Goal: Transaction & Acquisition: Purchase product/service

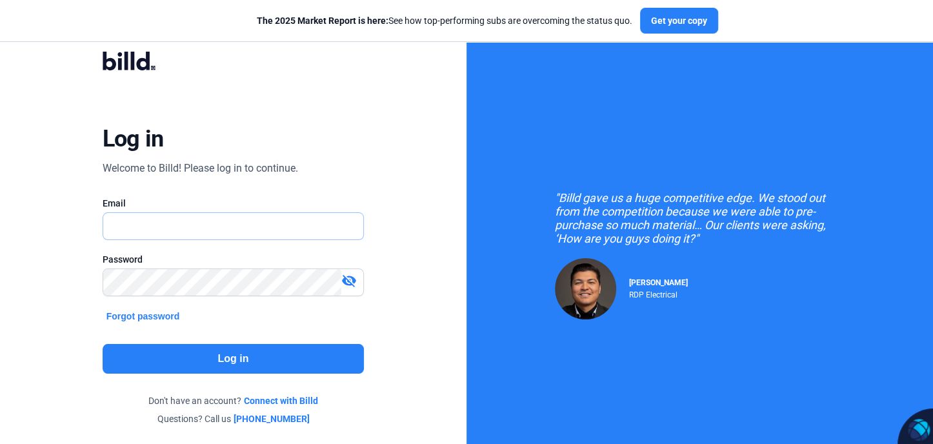
type input "[EMAIL_ADDRESS][DOMAIN_NAME]"
click at [225, 363] on button "Log in" at bounding box center [234, 359] width 262 height 30
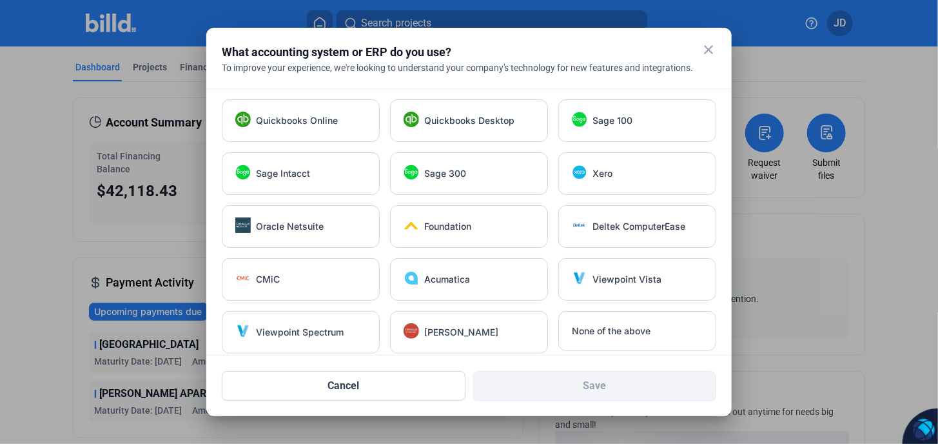
click at [711, 51] on mat-icon "close" at bounding box center [708, 49] width 15 height 15
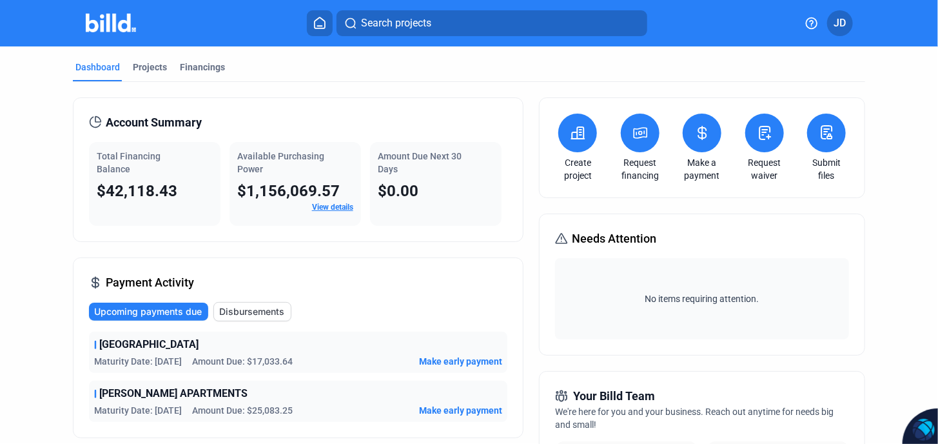
click at [638, 139] on icon at bounding box center [641, 132] width 16 height 15
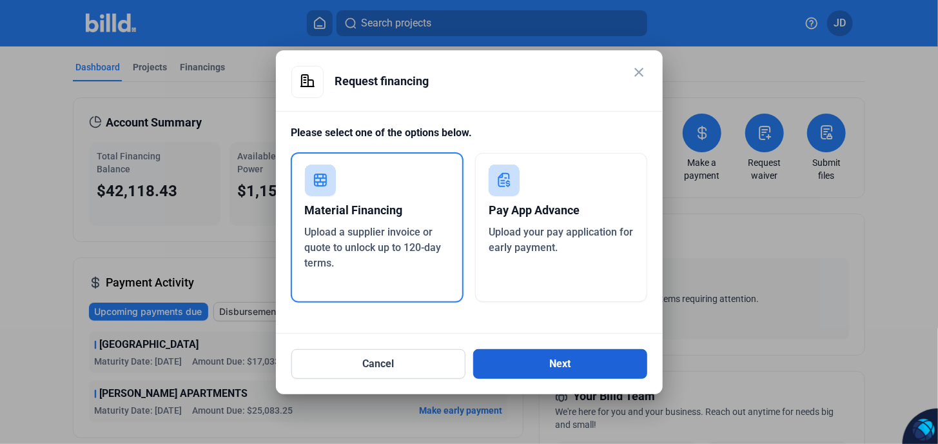
click at [563, 364] on button "Next" at bounding box center [560, 364] width 174 height 30
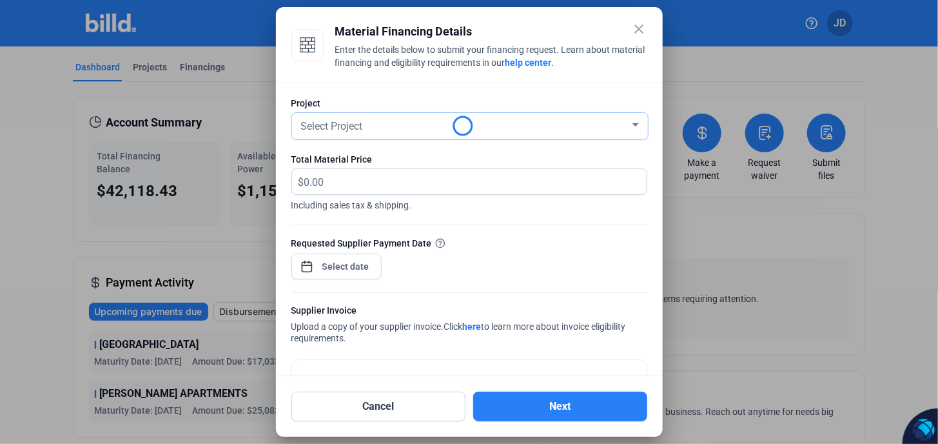
click at [344, 130] on span "Select Project" at bounding box center [332, 126] width 62 height 12
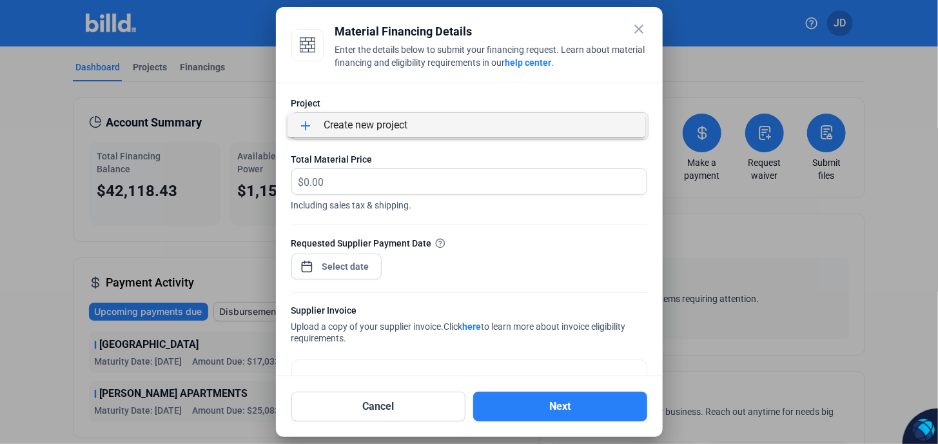
click at [476, 170] on div at bounding box center [469, 222] width 938 height 444
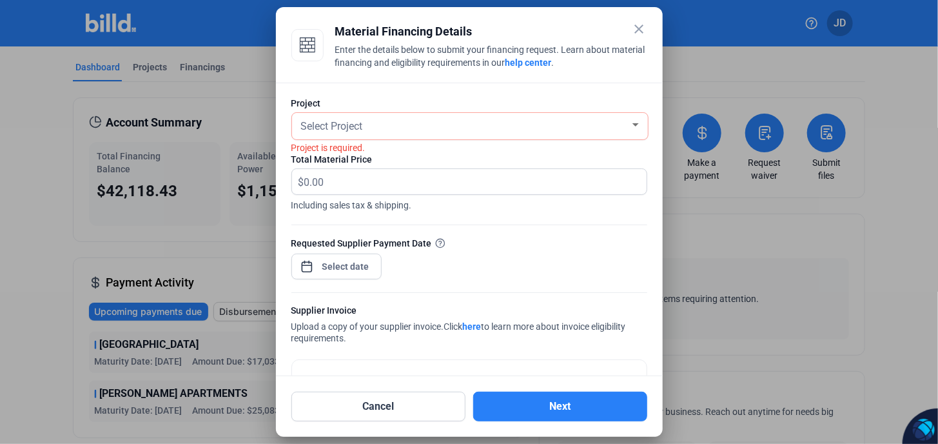
click at [387, 137] on div "Select Project" at bounding box center [470, 126] width 343 height 26
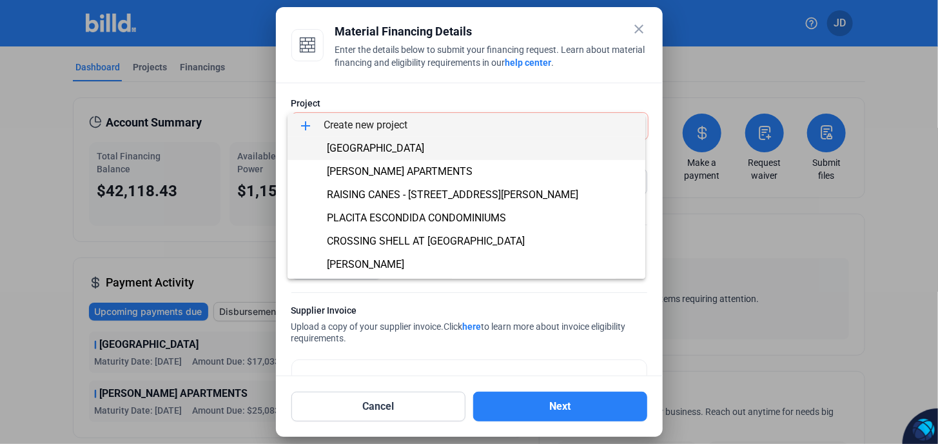
click at [370, 148] on span "[GEOGRAPHIC_DATA]" at bounding box center [375, 148] width 97 height 12
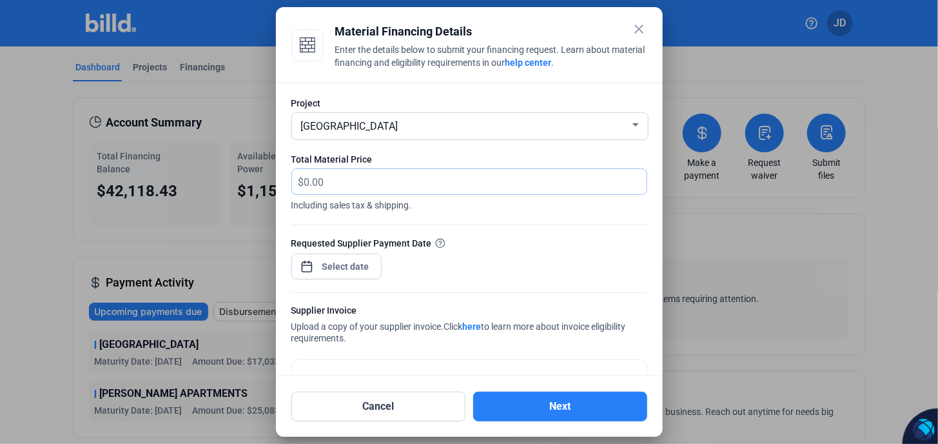
click at [328, 181] on input "text" at bounding box center [468, 181] width 328 height 25
type input "10,316.30"
click at [333, 253] on div at bounding box center [337, 265] width 90 height 28
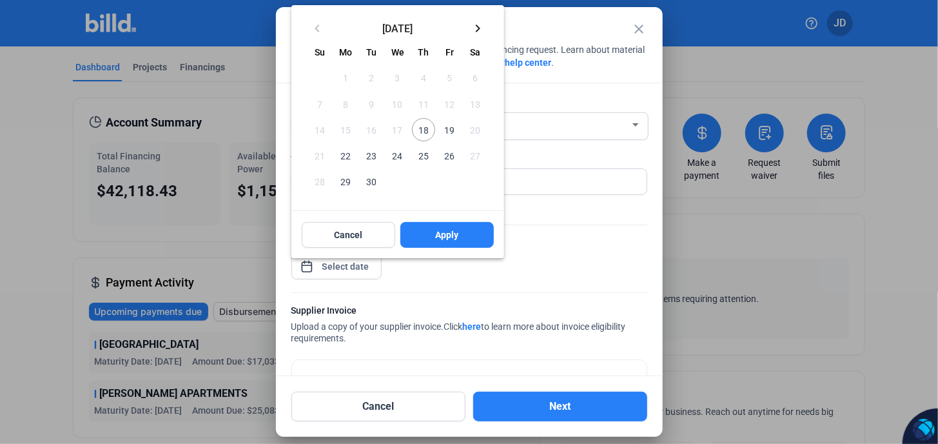
click at [424, 132] on span "18" at bounding box center [423, 129] width 23 height 23
click at [437, 236] on span "Apply" at bounding box center [446, 234] width 23 height 13
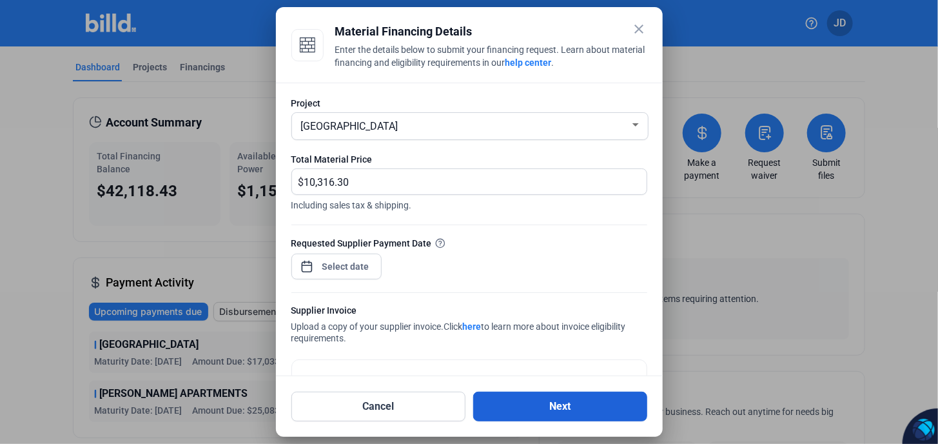
click at [560, 408] on button "Next" at bounding box center [560, 406] width 174 height 30
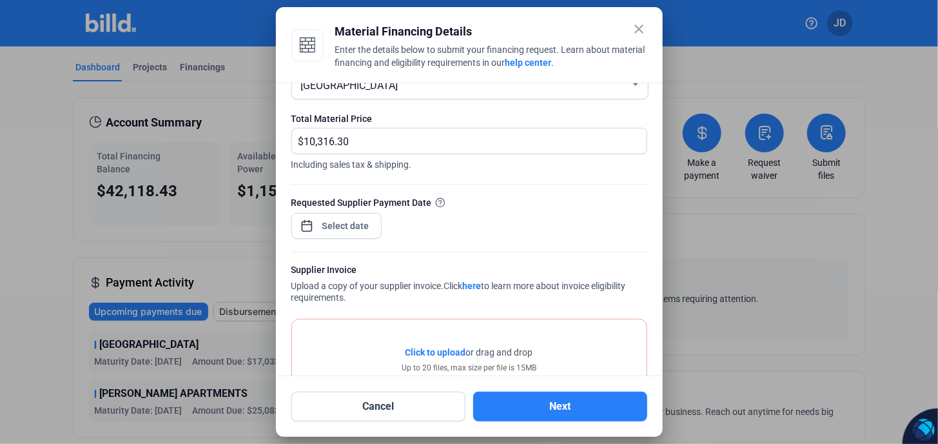
scroll to position [101, 0]
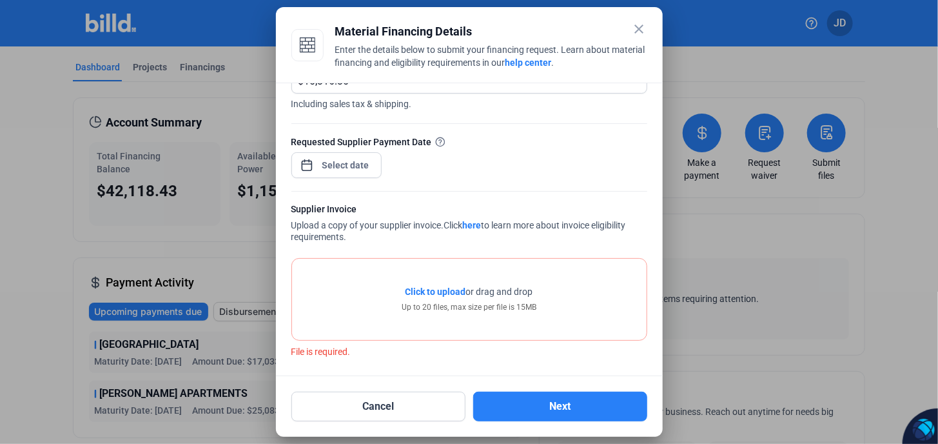
click at [444, 290] on span "Click to upload" at bounding box center [436, 291] width 61 height 10
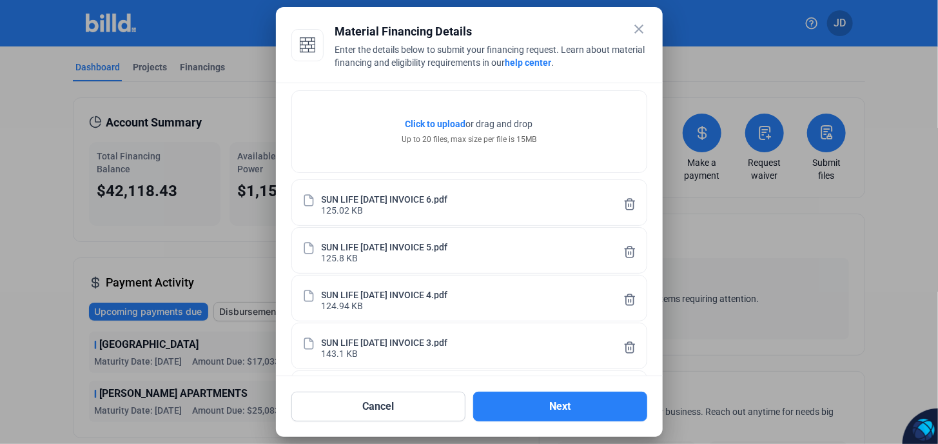
scroll to position [371, 0]
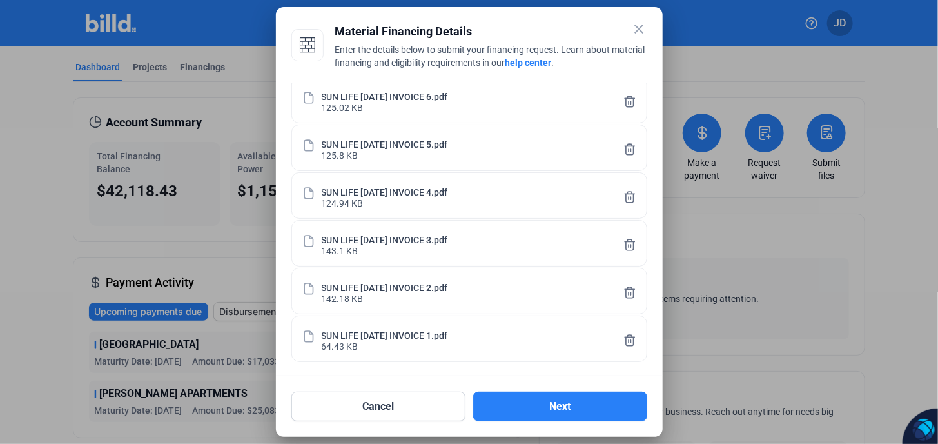
click at [626, 291] on icon at bounding box center [630, 293] width 13 height 14
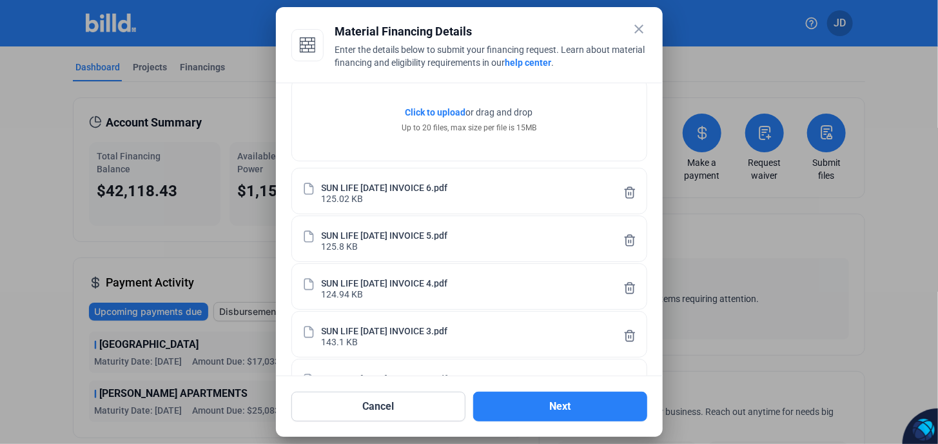
scroll to position [66, 0]
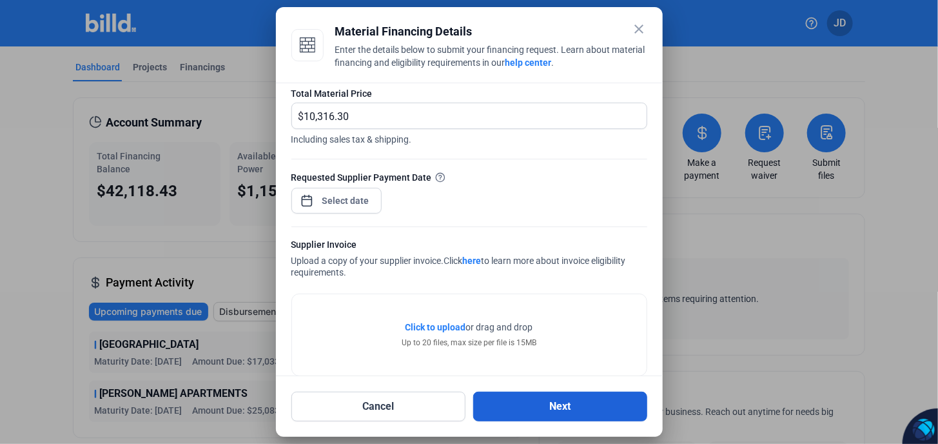
click at [566, 406] on button "Next" at bounding box center [560, 406] width 174 height 30
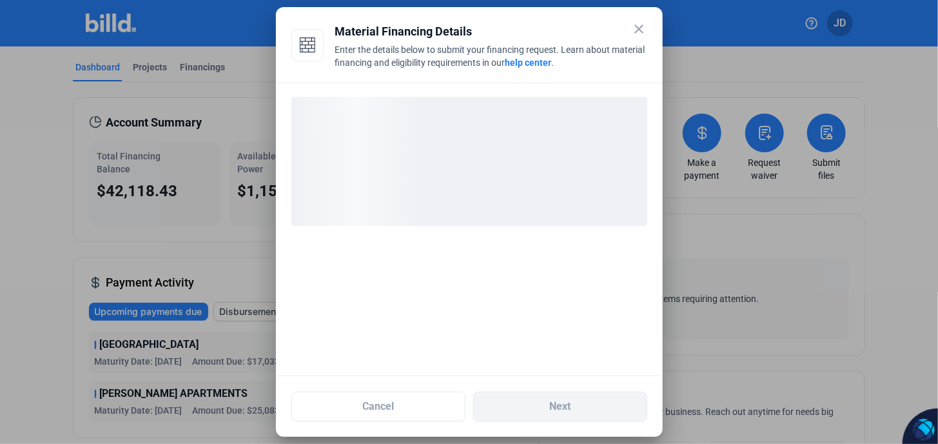
scroll to position [0, 0]
click at [414, 146] on div "loading" at bounding box center [470, 161] width 356 height 129
click at [415, 146] on div "loading" at bounding box center [470, 161] width 356 height 129
click at [416, 146] on div "loading" at bounding box center [470, 161] width 356 height 129
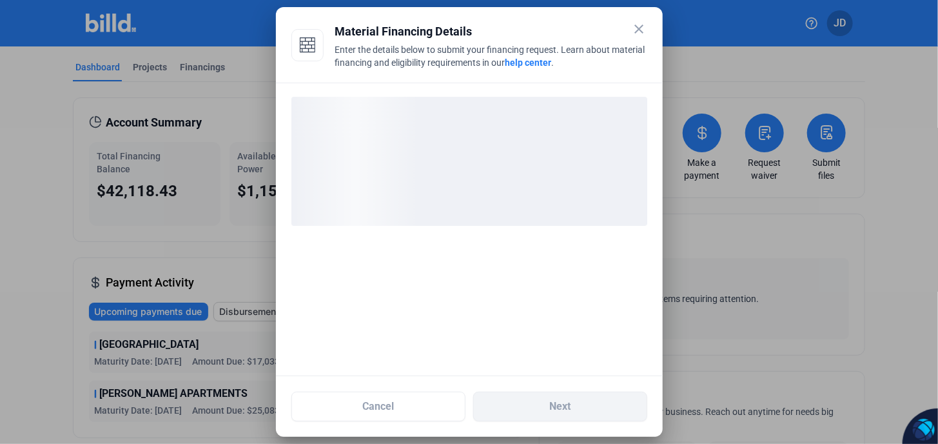
click at [416, 146] on div "loading" at bounding box center [470, 161] width 356 height 129
drag, startPoint x: 522, startPoint y: 30, endPoint x: 459, endPoint y: 27, distance: 63.3
click at [458, 27] on div "Material Financing Details" at bounding box center [491, 32] width 312 height 18
drag, startPoint x: 459, startPoint y: 27, endPoint x: 402, endPoint y: 41, distance: 58.5
click at [403, 41] on div "Material Financing Details" at bounding box center [491, 32] width 312 height 18
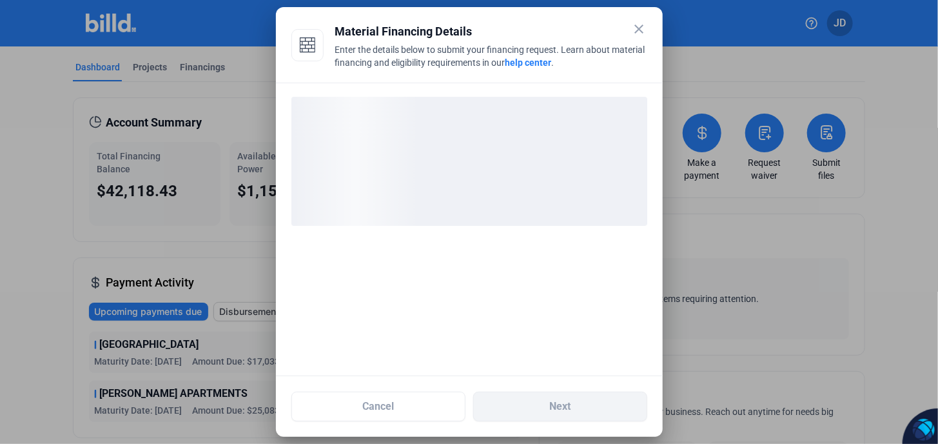
click at [438, 70] on div "Enter the details below to submit your financing request. Learn about material …" at bounding box center [491, 57] width 312 height 28
click at [439, 66] on div "Enter the details below to submit your financing request. Learn about material …" at bounding box center [491, 57] width 312 height 28
click at [439, 65] on div "Enter the details below to submit your financing request. Learn about material …" at bounding box center [491, 57] width 312 height 28
drag, startPoint x: 439, startPoint y: 65, endPoint x: 416, endPoint y: 55, distance: 24.8
click at [416, 55] on div "Enter the details below to submit your financing request. Learn about material …" at bounding box center [491, 57] width 312 height 28
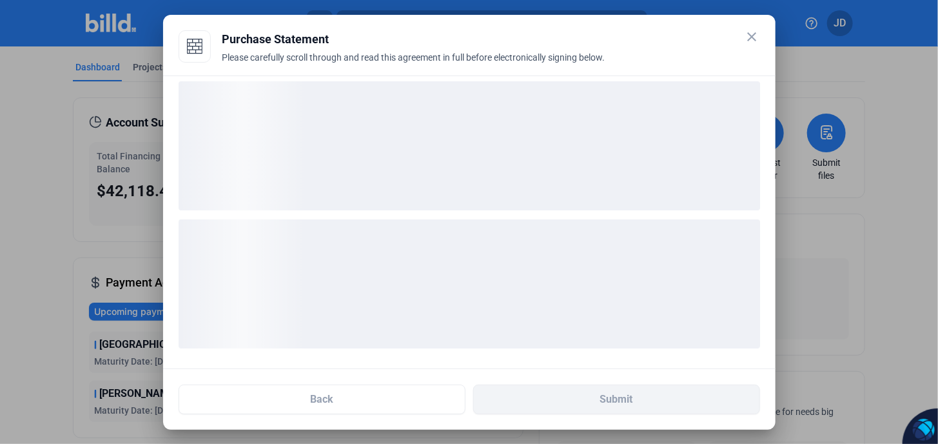
scroll to position [13, 0]
click at [375, 210] on ngx-skeleton-loader at bounding box center [470, 278] width 582 height 150
click at [455, 227] on div "loading" at bounding box center [470, 279] width 582 height 129
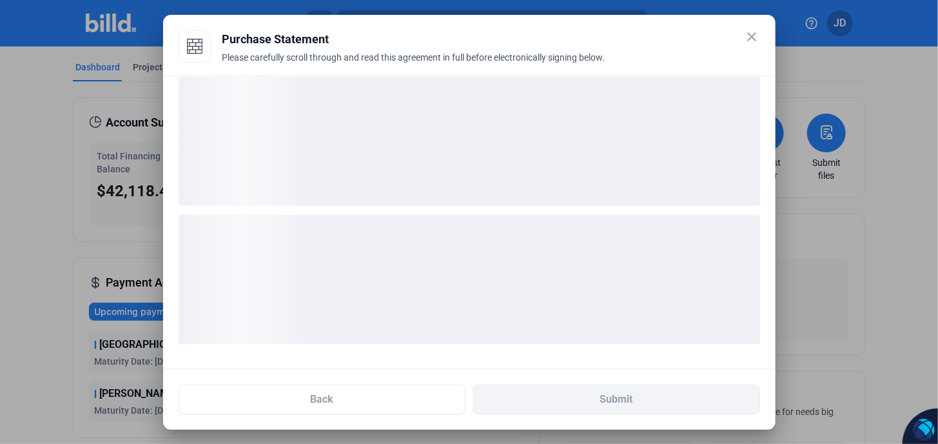
drag, startPoint x: 462, startPoint y: 282, endPoint x: 468, endPoint y: 166, distance: 115.6
click at [465, 269] on div "loading" at bounding box center [470, 279] width 582 height 129
click at [468, 166] on div "loading" at bounding box center [470, 141] width 582 height 129
drag, startPoint x: 458, startPoint y: 238, endPoint x: 463, endPoint y: 179, distance: 59.6
click at [463, 203] on ngx-skeleton-loader at bounding box center [470, 278] width 582 height 150
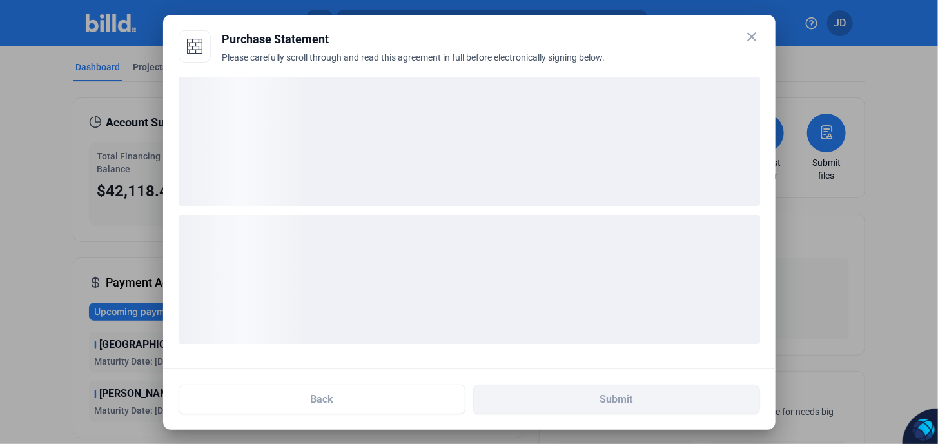
drag, startPoint x: 469, startPoint y: 103, endPoint x: 462, endPoint y: 255, distance: 152.4
click at [469, 103] on div "loading" at bounding box center [470, 141] width 582 height 129
click at [600, 155] on div "loading" at bounding box center [470, 141] width 582 height 129
drag, startPoint x: 583, startPoint y: 262, endPoint x: 580, endPoint y: 117, distance: 145.1
click at [590, 212] on ngx-skeleton-loader at bounding box center [470, 278] width 582 height 150
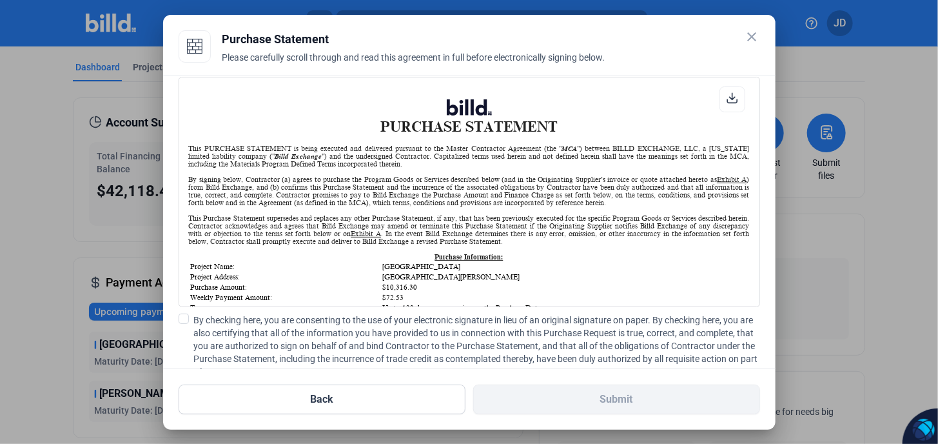
drag, startPoint x: 507, startPoint y: 235, endPoint x: 507, endPoint y: 228, distance: 7.7
click at [507, 230] on div "This Purchase Statement supersedes and replaces any other Purchase Statement, i…" at bounding box center [469, 229] width 561 height 31
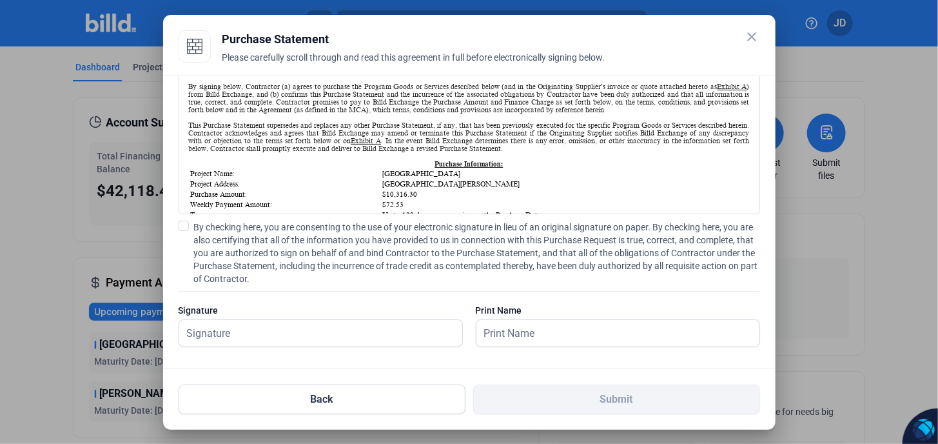
scroll to position [112, 0]
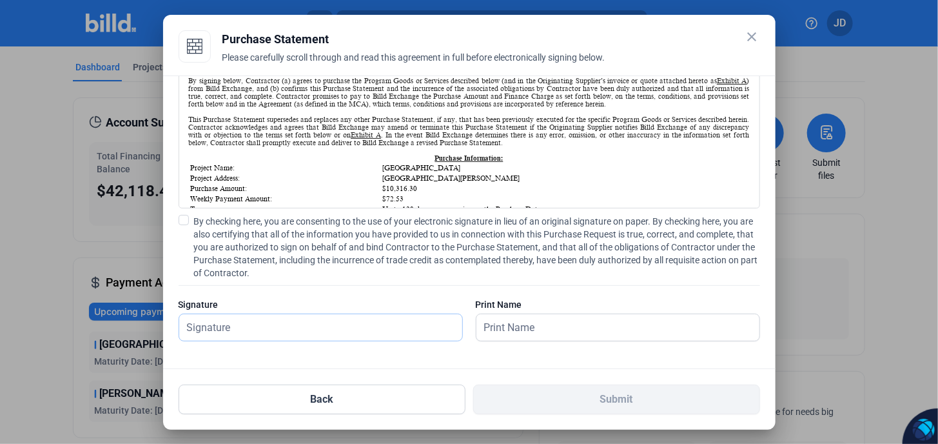
click at [275, 330] on input "text" at bounding box center [313, 327] width 269 height 26
type input "[PERSON_NAME]"
drag, startPoint x: 187, startPoint y: 219, endPoint x: 261, endPoint y: 242, distance: 77.7
click at [187, 219] on span at bounding box center [184, 220] width 10 height 10
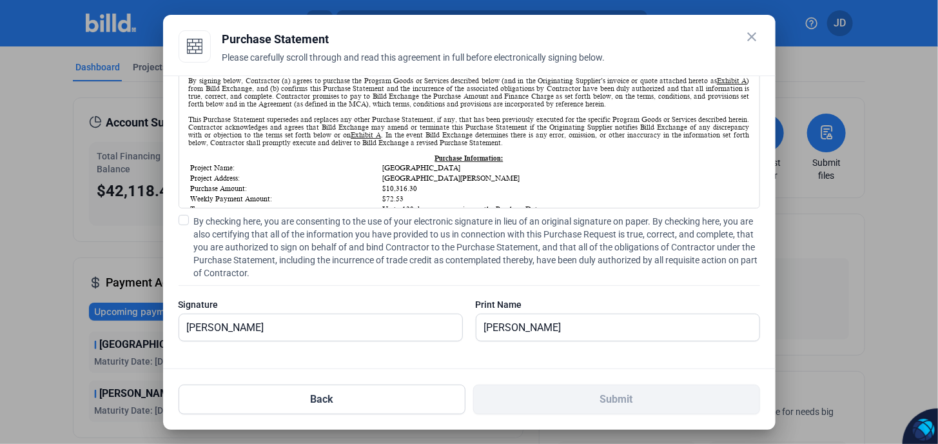
click at [0, 0] on input "By checking here, you are consenting to the use of your electronic signature in…" at bounding box center [0, 0] width 0 height 0
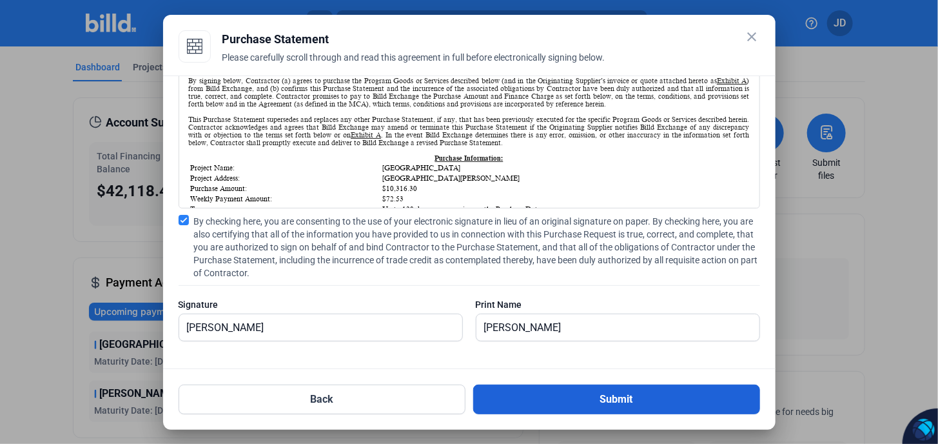
click at [618, 398] on button "Submit" at bounding box center [616, 399] width 287 height 30
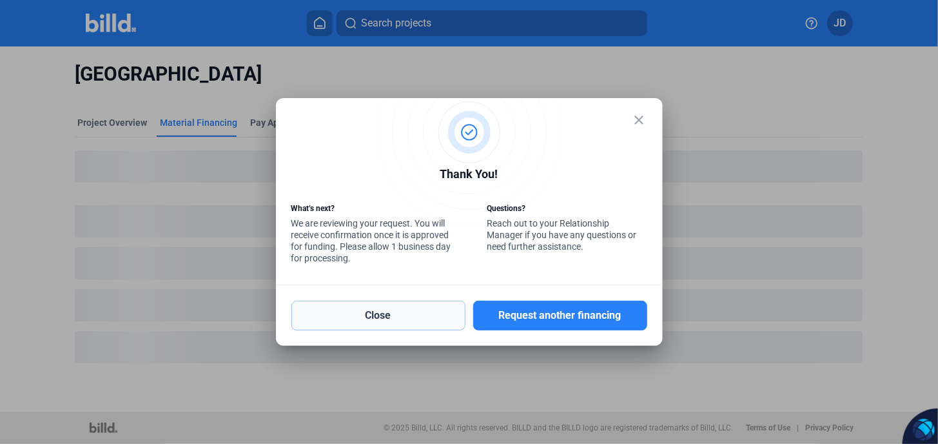
click at [383, 315] on button "Close" at bounding box center [379, 316] width 174 height 30
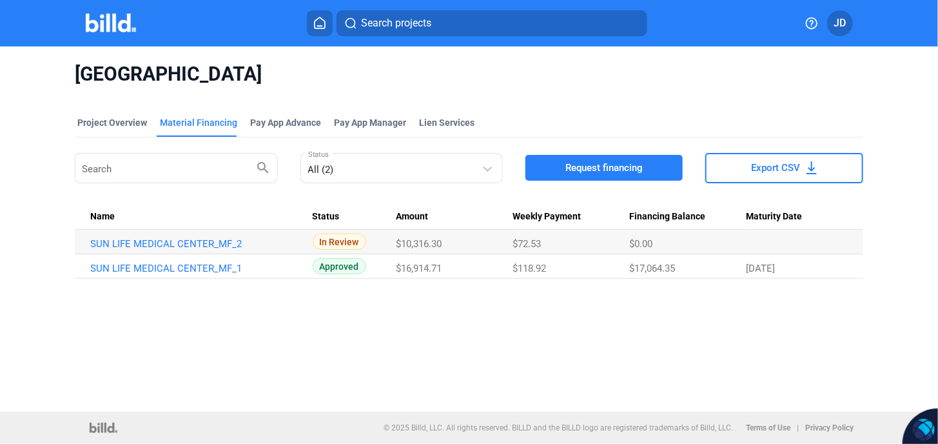
click at [613, 169] on span "Request financing" at bounding box center [604, 167] width 77 height 13
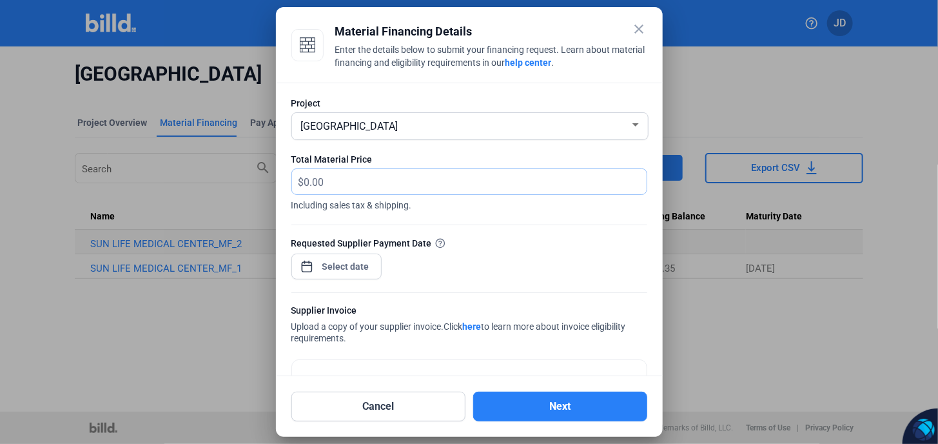
click at [339, 179] on input "text" at bounding box center [468, 181] width 328 height 25
type input "15,590.25"
click at [346, 266] on div "close Material Financing Details Enter the details below to submit your financi…" at bounding box center [469, 222] width 938 height 444
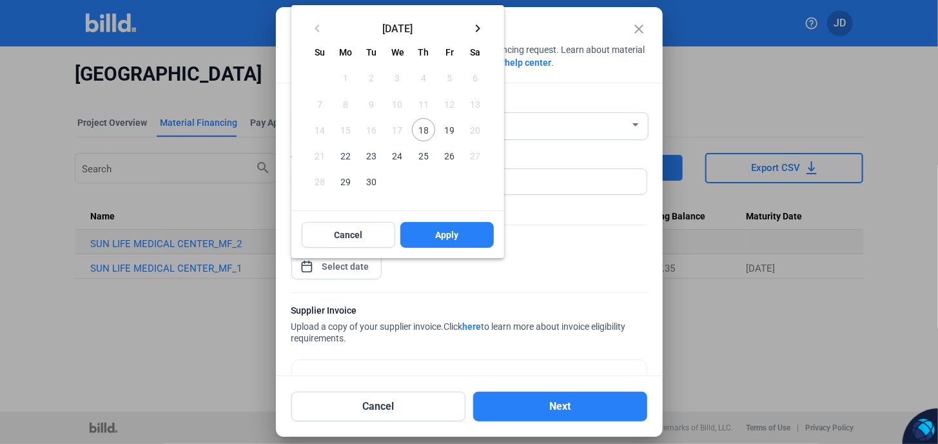
click at [423, 132] on span "18" at bounding box center [423, 129] width 23 height 23
click at [435, 235] on span "Apply" at bounding box center [446, 234] width 23 height 13
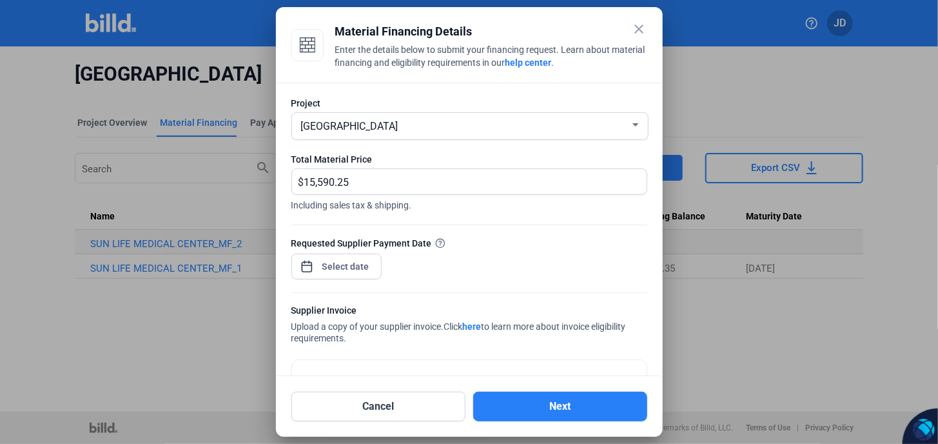
click at [386, 135] on div "[GEOGRAPHIC_DATA]" at bounding box center [470, 126] width 343 height 26
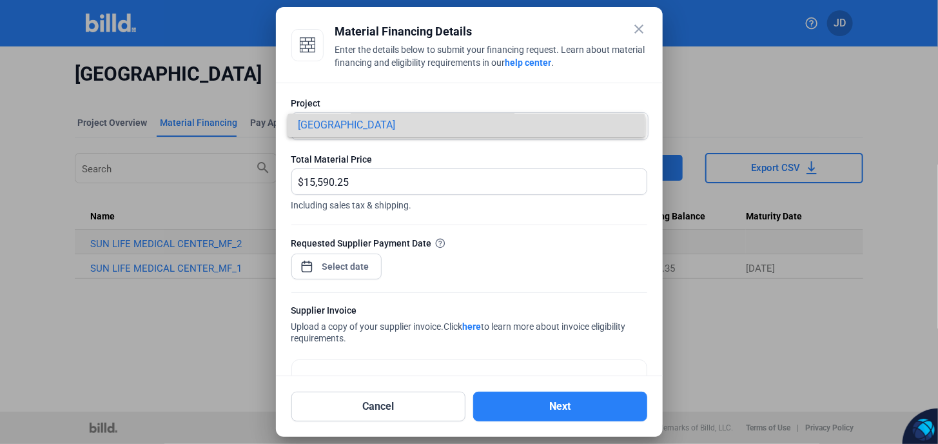
click at [395, 125] on span "[GEOGRAPHIC_DATA]" at bounding box center [346, 125] width 97 height 12
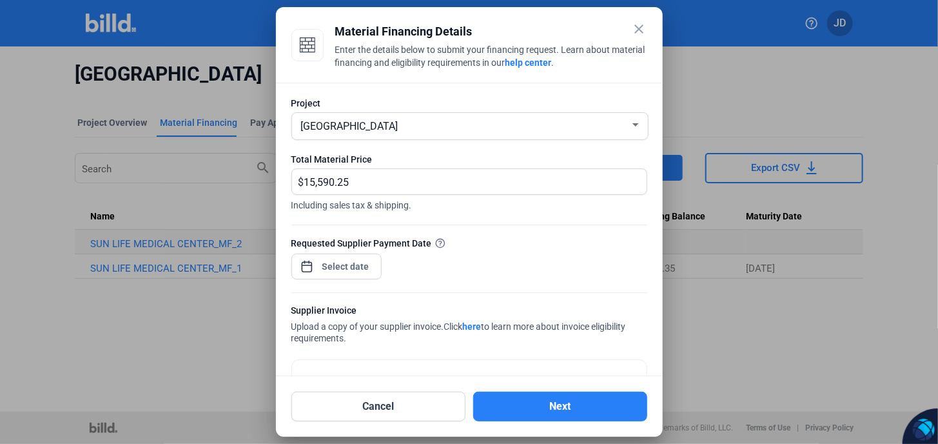
click at [628, 130] on div "[GEOGRAPHIC_DATA]" at bounding box center [470, 125] width 343 height 16
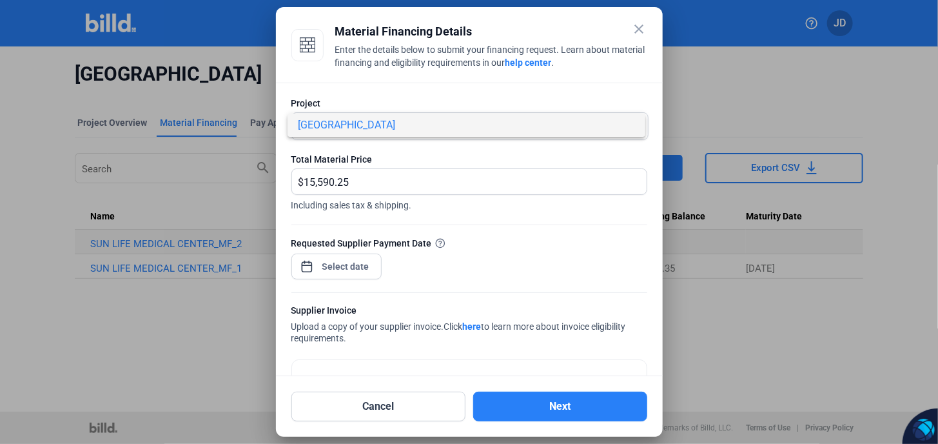
click at [395, 127] on span "[GEOGRAPHIC_DATA]" at bounding box center [346, 125] width 97 height 12
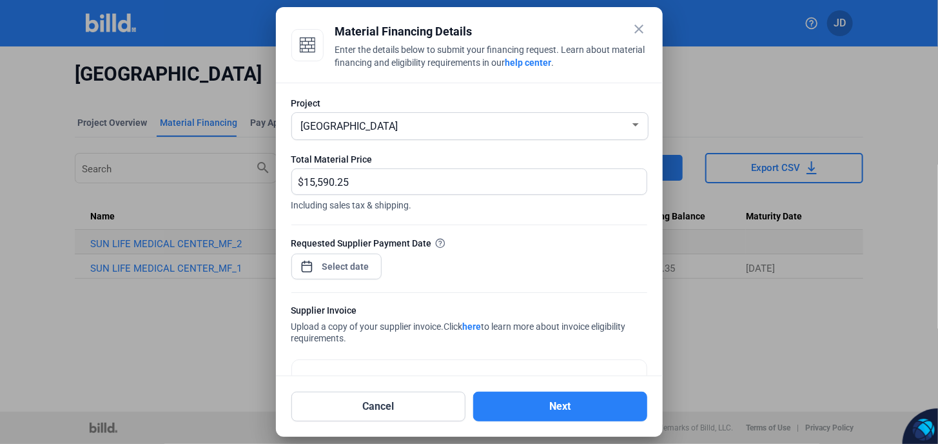
click at [390, 117] on div "[GEOGRAPHIC_DATA]" at bounding box center [464, 125] width 331 height 18
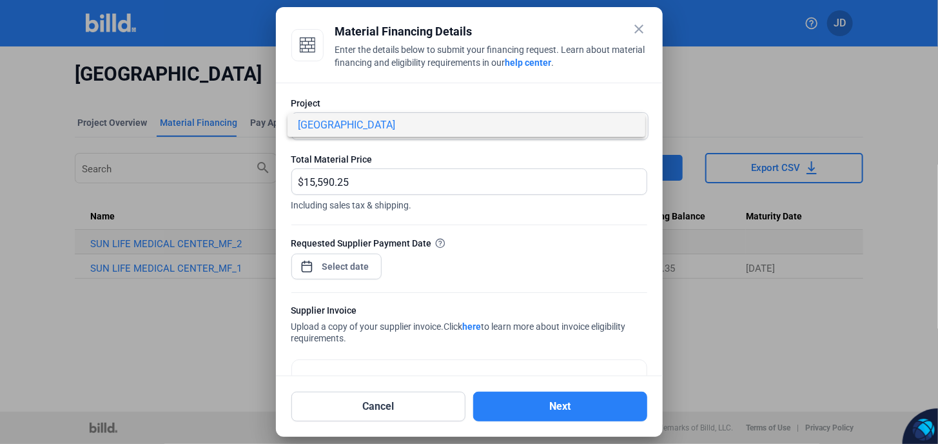
click at [315, 124] on span "[GEOGRAPHIC_DATA]" at bounding box center [346, 125] width 97 height 12
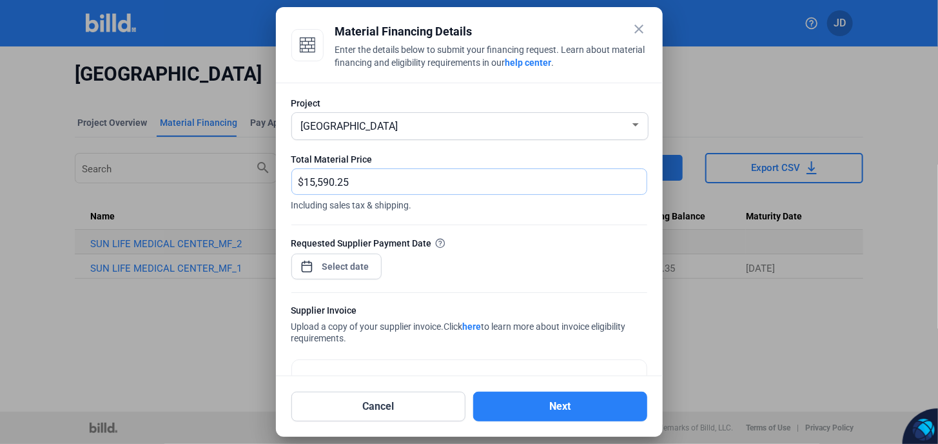
drag, startPoint x: 353, startPoint y: 185, endPoint x: 272, endPoint y: 192, distance: 80.9
click at [272, 192] on div "close Material Financing Details Enter the details below to submit your financi…" at bounding box center [469, 222] width 938 height 444
click at [488, 132] on div "[GEOGRAPHIC_DATA]" at bounding box center [464, 125] width 331 height 18
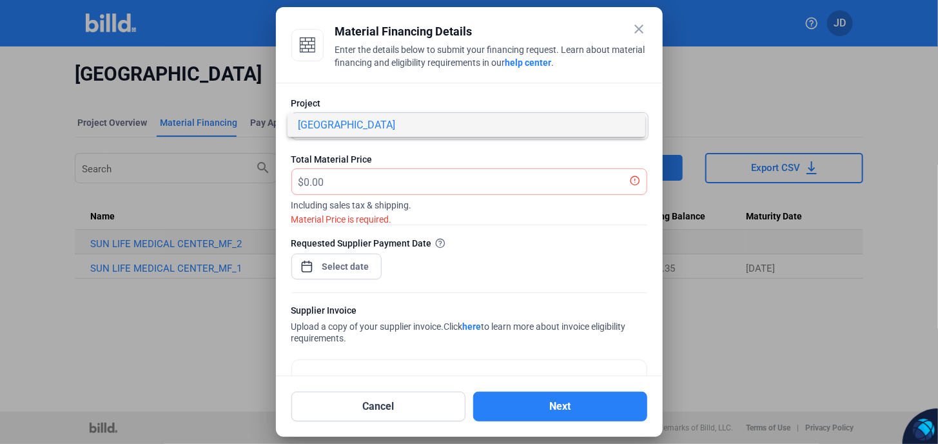
click at [406, 134] on span "[GEOGRAPHIC_DATA]" at bounding box center [466, 125] width 337 height 23
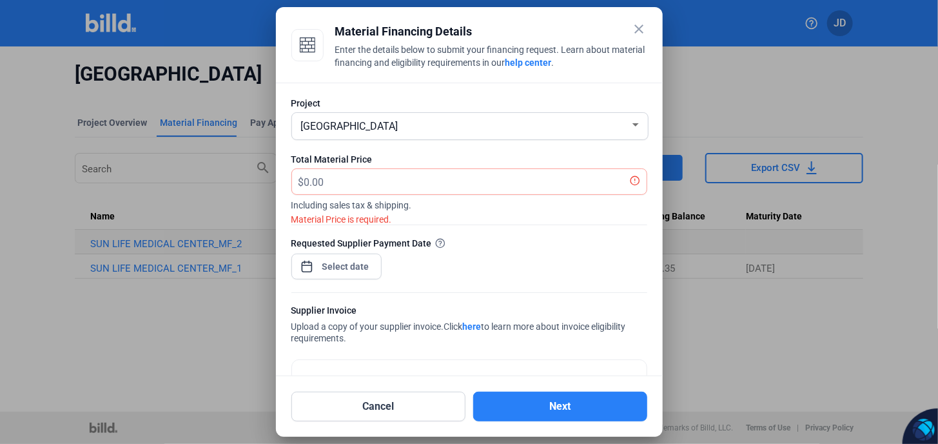
click at [391, 130] on span "[GEOGRAPHIC_DATA]" at bounding box center [349, 126] width 97 height 12
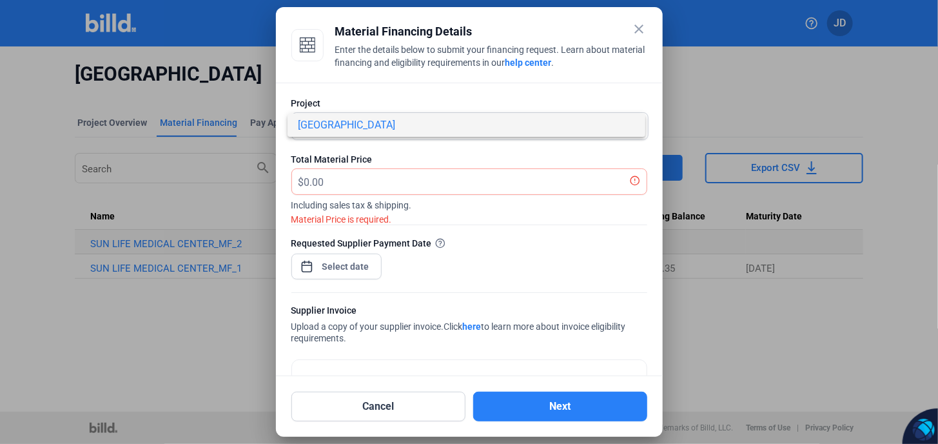
click at [284, 137] on div at bounding box center [469, 222] width 938 height 444
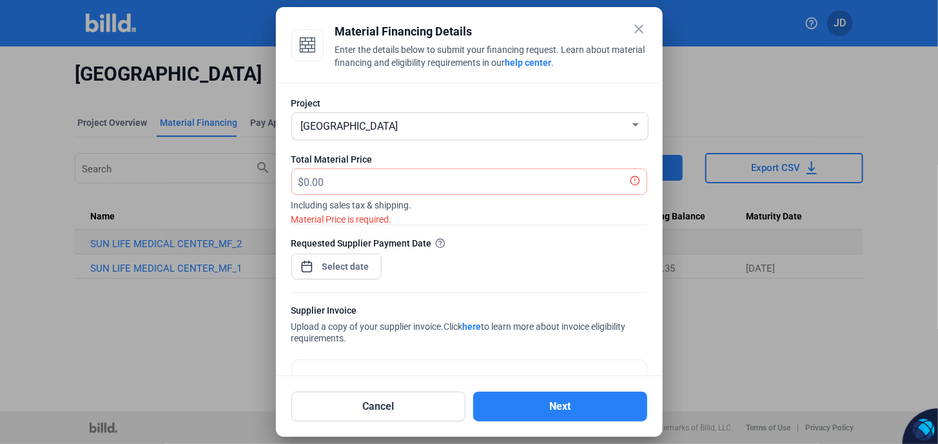
click at [638, 32] on mat-icon "close" at bounding box center [639, 28] width 15 height 15
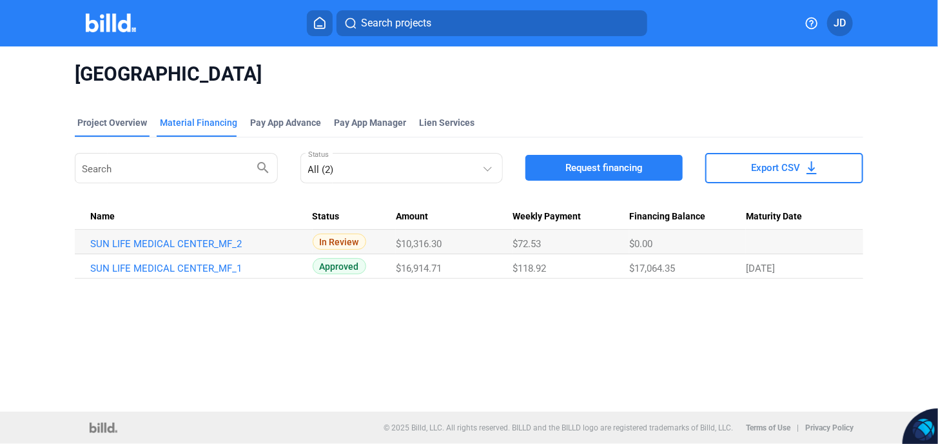
click at [104, 123] on div "Project Overview" at bounding box center [112, 122] width 70 height 13
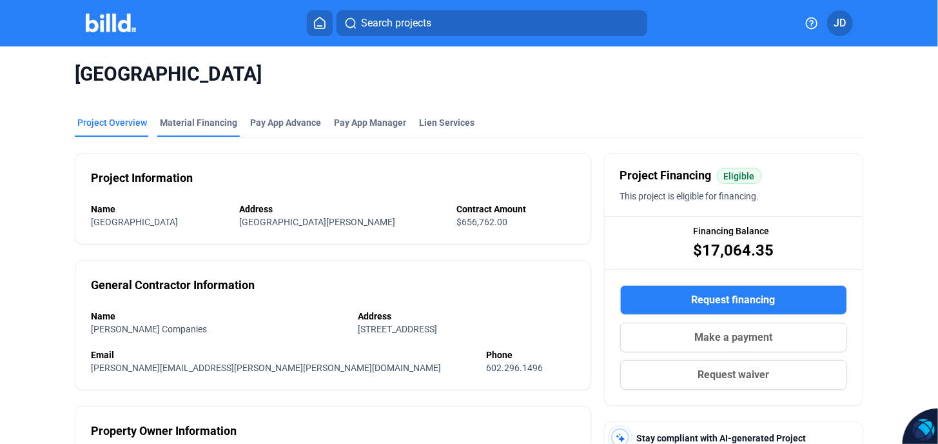
click at [174, 119] on div "Material Financing" at bounding box center [198, 122] width 77 height 13
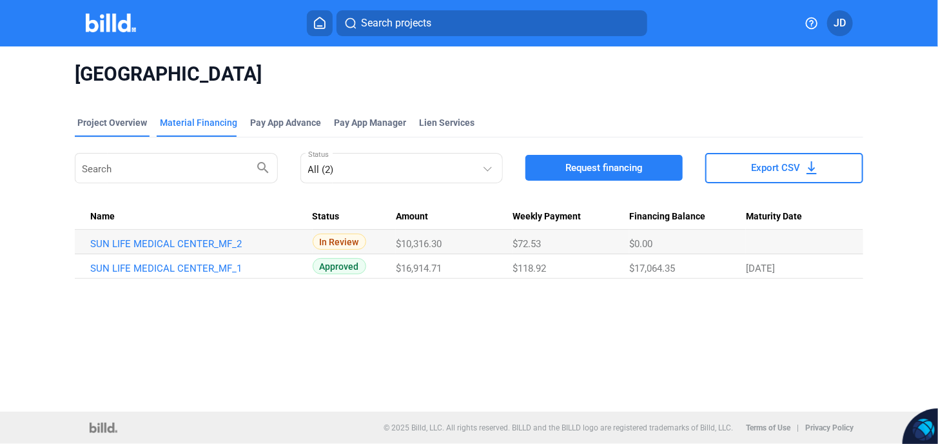
click at [128, 130] on div "Project Overview" at bounding box center [112, 126] width 75 height 21
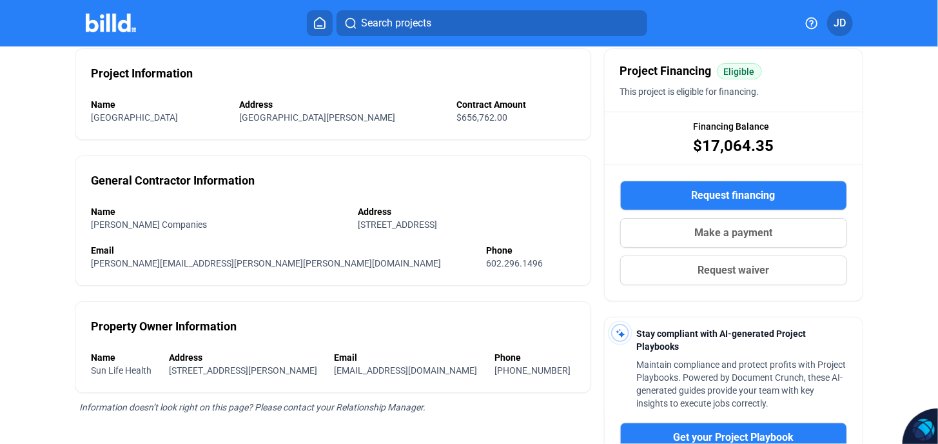
scroll to position [43, 0]
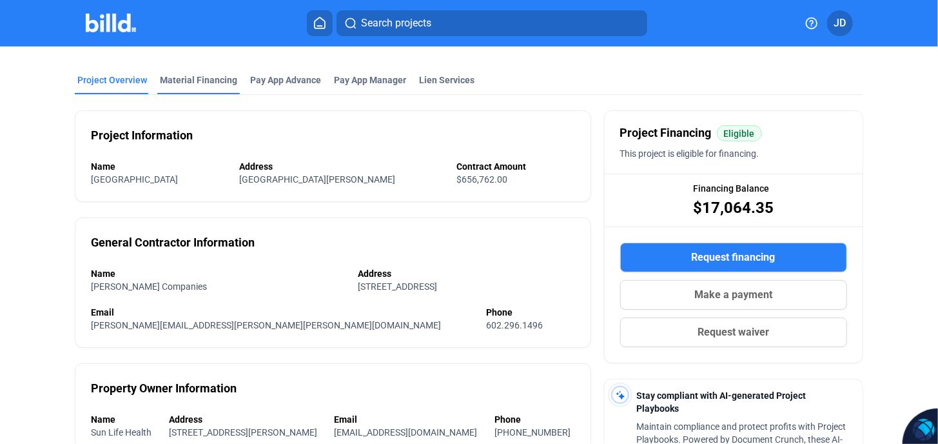
click at [191, 81] on div "Material Financing" at bounding box center [198, 80] width 77 height 13
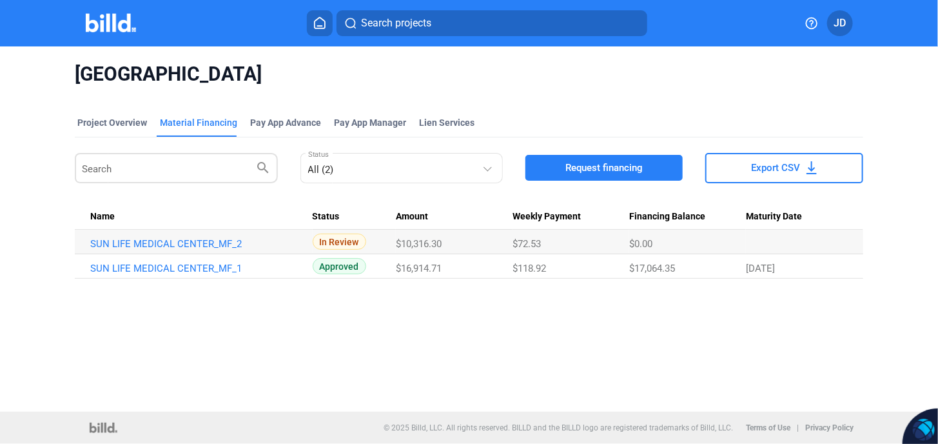
click at [110, 168] on input "Search" at bounding box center [168, 166] width 173 height 25
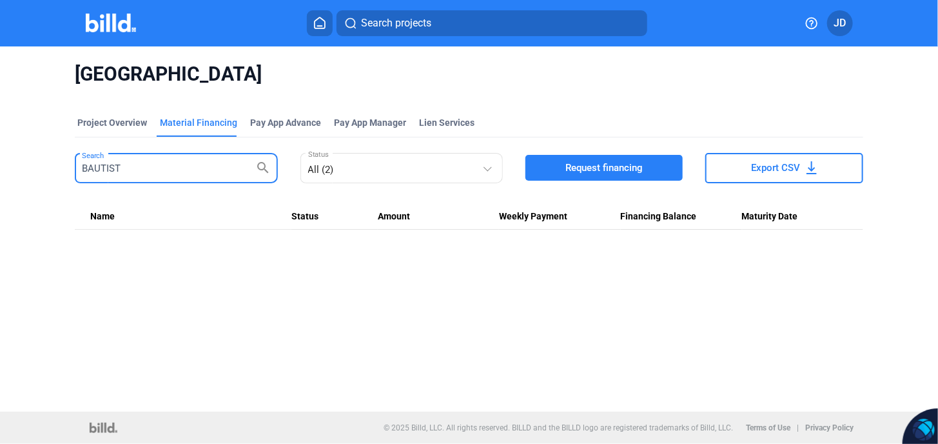
type input "[PERSON_NAME]"
drag, startPoint x: 191, startPoint y: 169, endPoint x: 45, endPoint y: 166, distance: 145.8
click at [45, 166] on div "SUN LIFE MEDICAL CENTER Project Overview Material Financing Pay App Advance Pay…" at bounding box center [469, 228] width 938 height 365
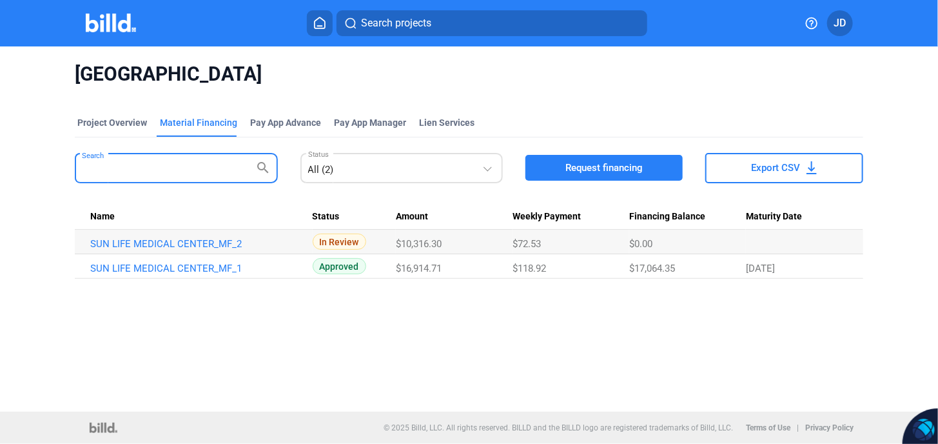
click at [361, 182] on div "All (2) Status" at bounding box center [402, 166] width 188 height 33
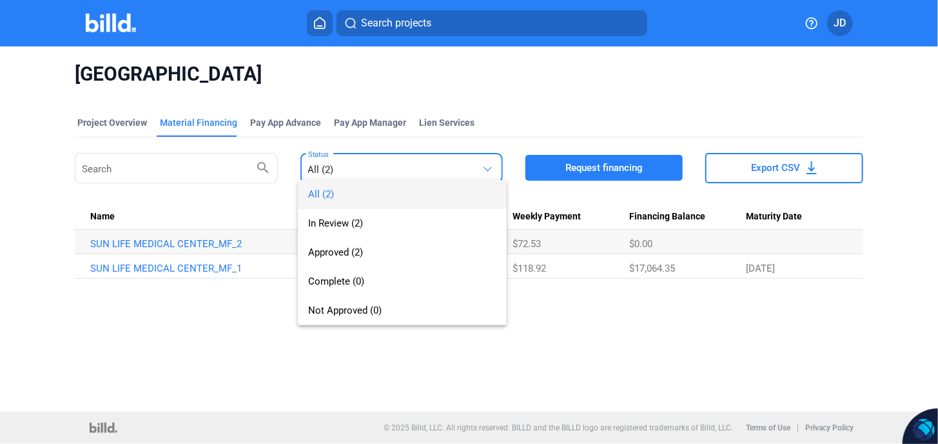
click at [584, 346] on div at bounding box center [469, 222] width 938 height 444
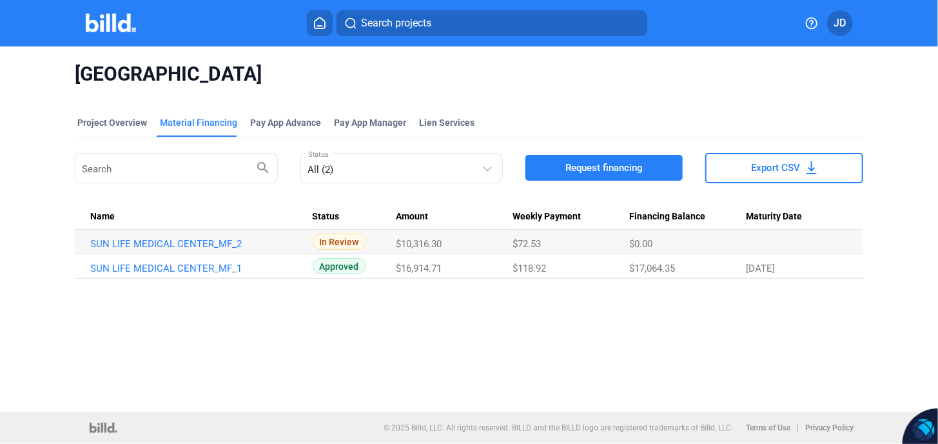
click at [645, 163] on button "Request financing" at bounding box center [604, 168] width 157 height 26
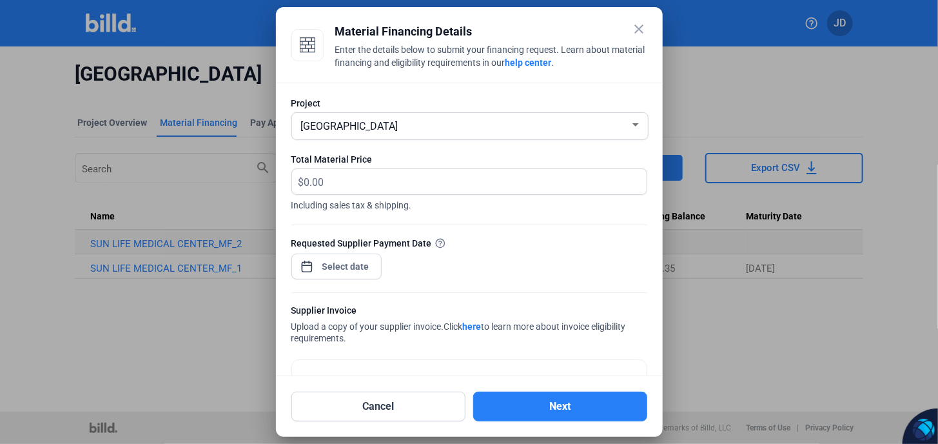
click at [339, 127] on span "[GEOGRAPHIC_DATA]" at bounding box center [349, 126] width 97 height 12
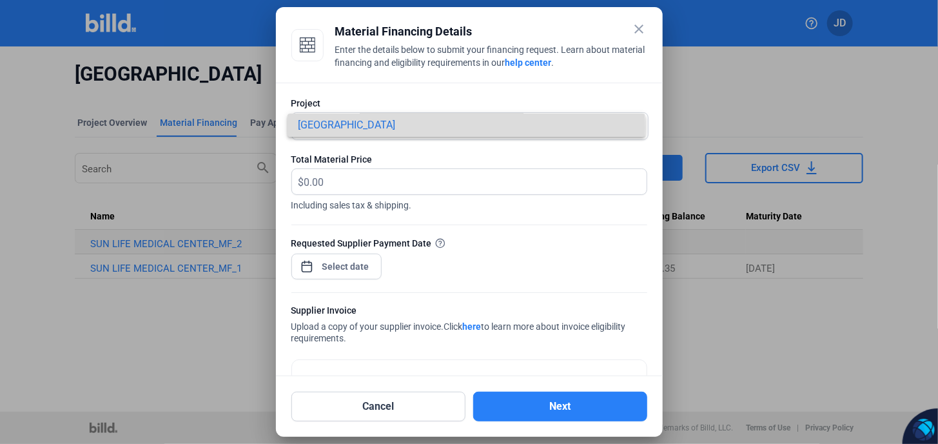
click at [339, 127] on span "[GEOGRAPHIC_DATA]" at bounding box center [346, 125] width 97 height 12
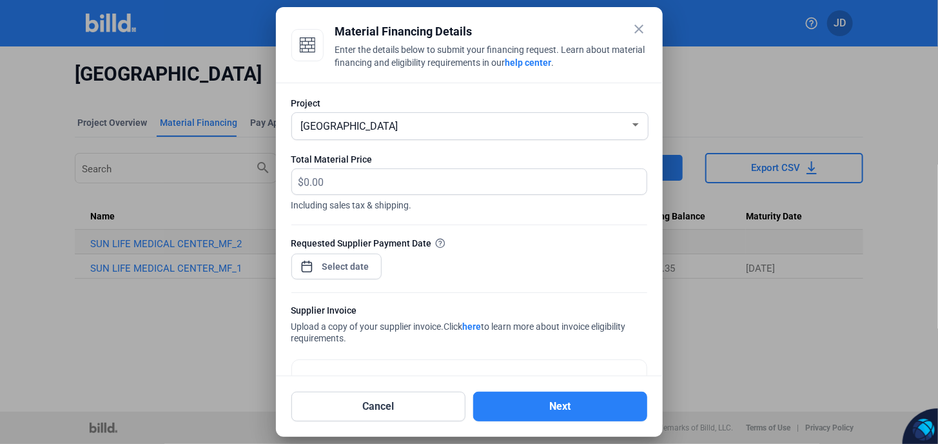
click at [397, 128] on span "[GEOGRAPHIC_DATA]" at bounding box center [349, 126] width 97 height 12
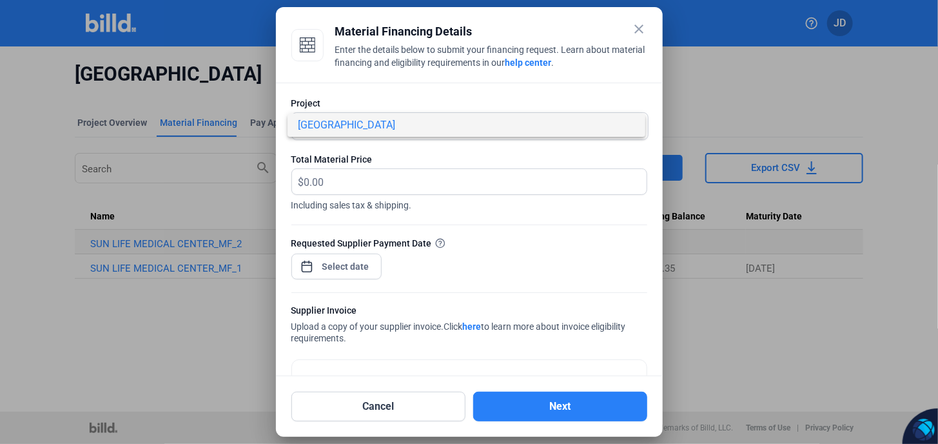
click at [635, 28] on div at bounding box center [469, 222] width 938 height 444
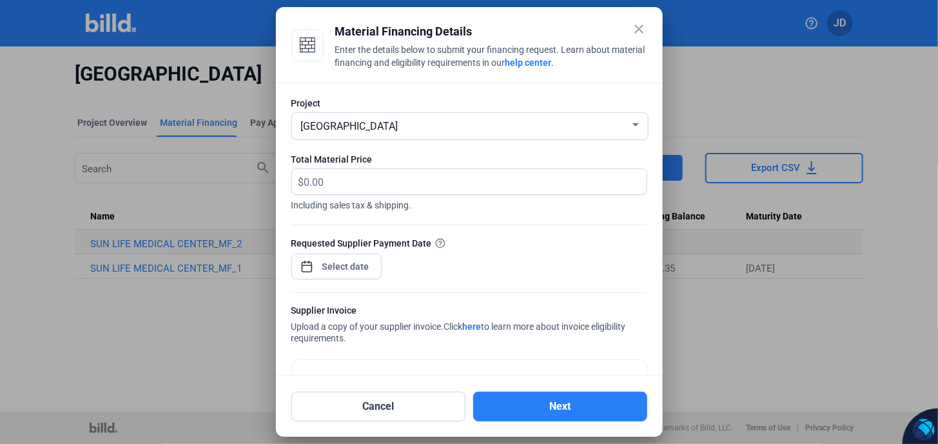
click at [638, 29] on mat-icon "close" at bounding box center [639, 28] width 15 height 15
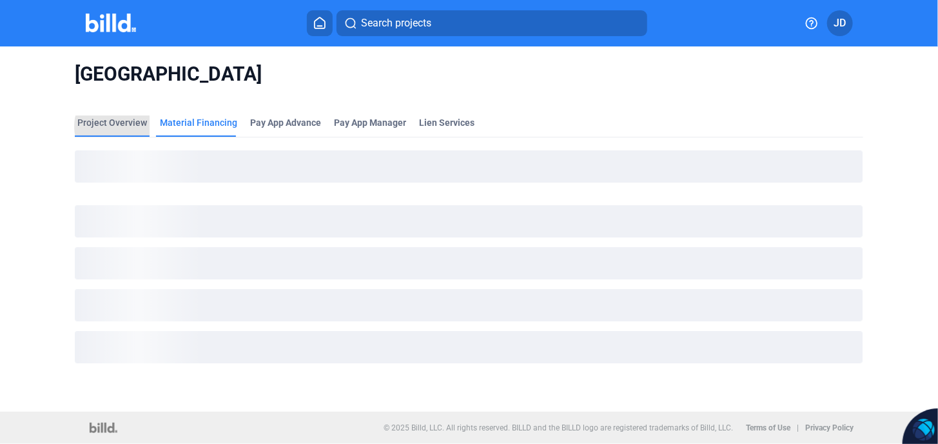
click at [119, 126] on div "Project Overview" at bounding box center [112, 122] width 70 height 13
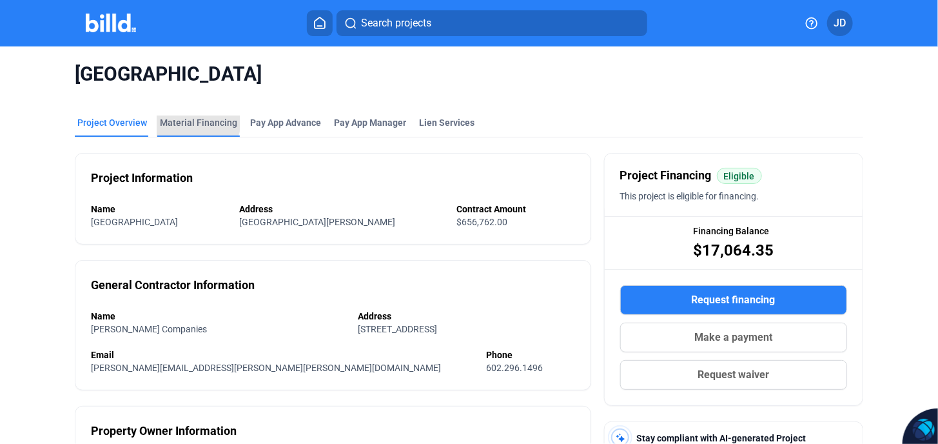
click at [192, 121] on div "Material Financing" at bounding box center [198, 122] width 77 height 13
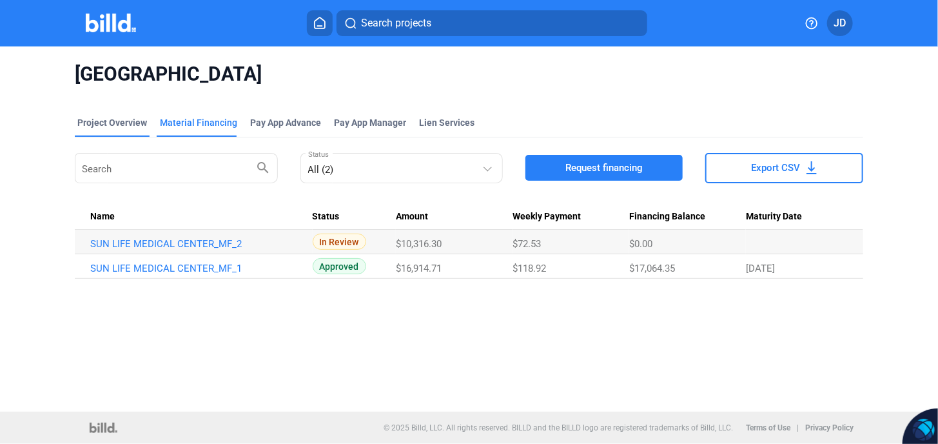
click at [114, 117] on div "Project Overview" at bounding box center [112, 122] width 70 height 13
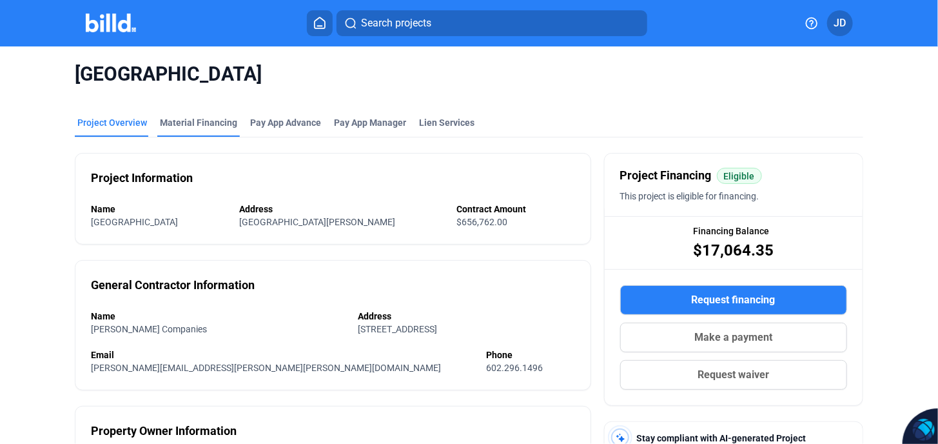
click at [206, 122] on div "Material Financing" at bounding box center [198, 122] width 77 height 13
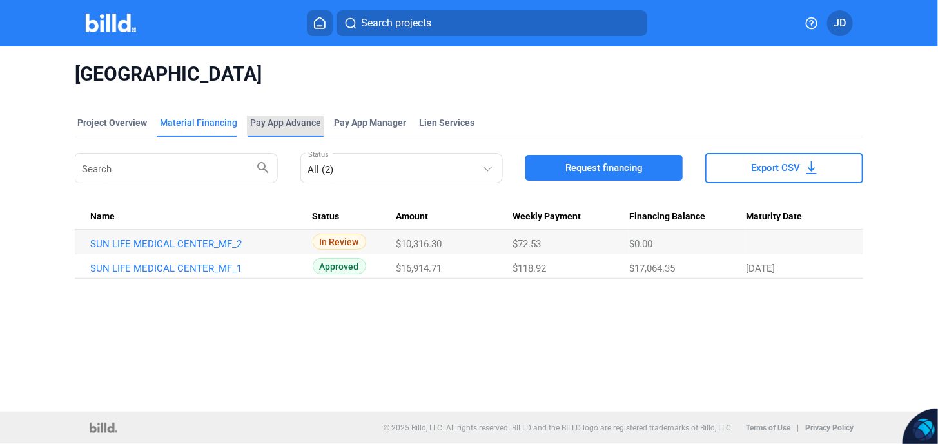
click at [282, 120] on div "Pay App Advance" at bounding box center [285, 122] width 71 height 13
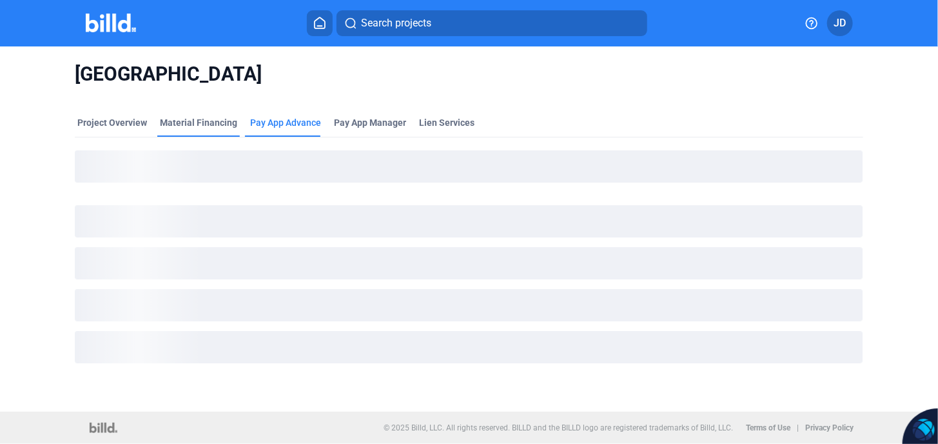
click at [197, 124] on div "Material Financing" at bounding box center [198, 122] width 77 height 13
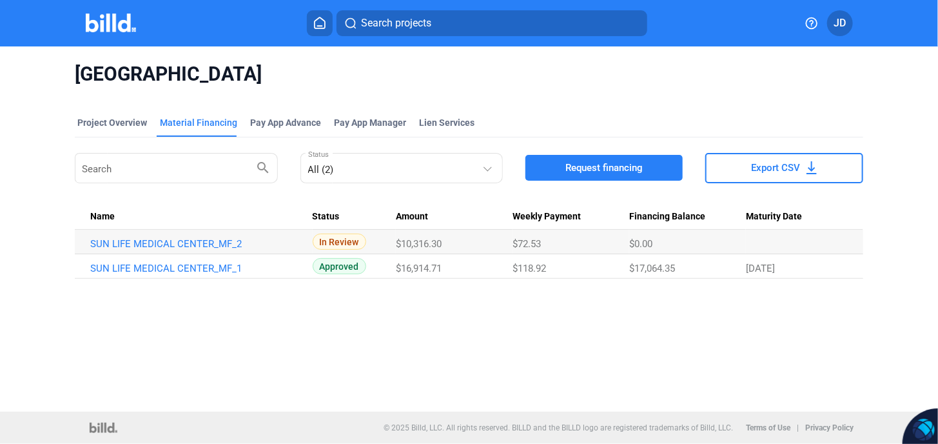
drag, startPoint x: 106, startPoint y: 121, endPoint x: 368, endPoint y: 46, distance: 272.9
click at [106, 121] on div "Project Overview" at bounding box center [112, 122] width 70 height 13
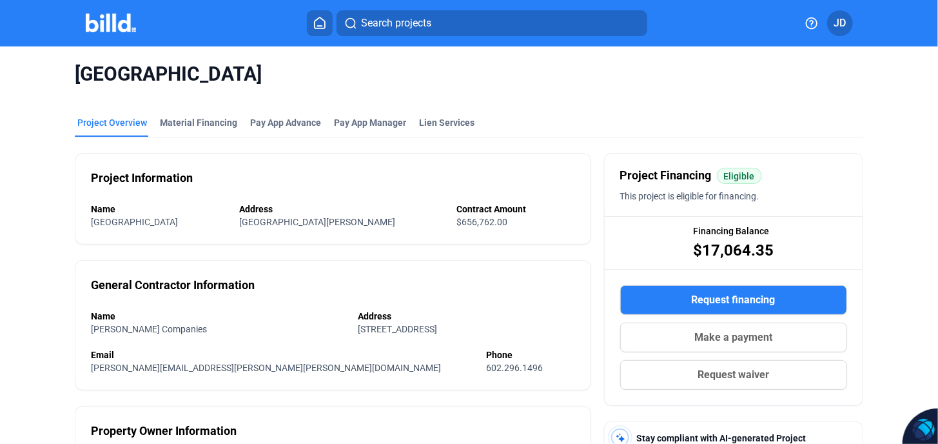
click at [362, 18] on span "Search projects" at bounding box center [396, 22] width 70 height 15
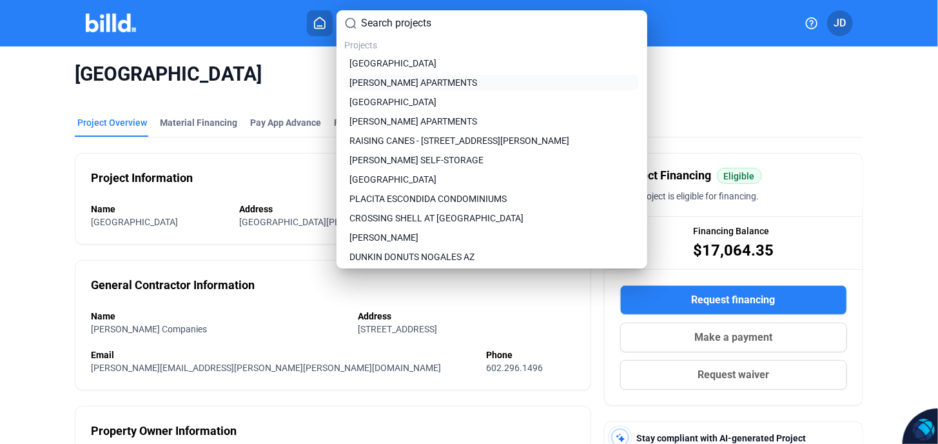
click at [408, 76] on span "[PERSON_NAME] APARTMENTS" at bounding box center [414, 82] width 128 height 13
click at [413, 81] on span "[PERSON_NAME] APARTMENTS" at bounding box center [414, 82] width 128 height 13
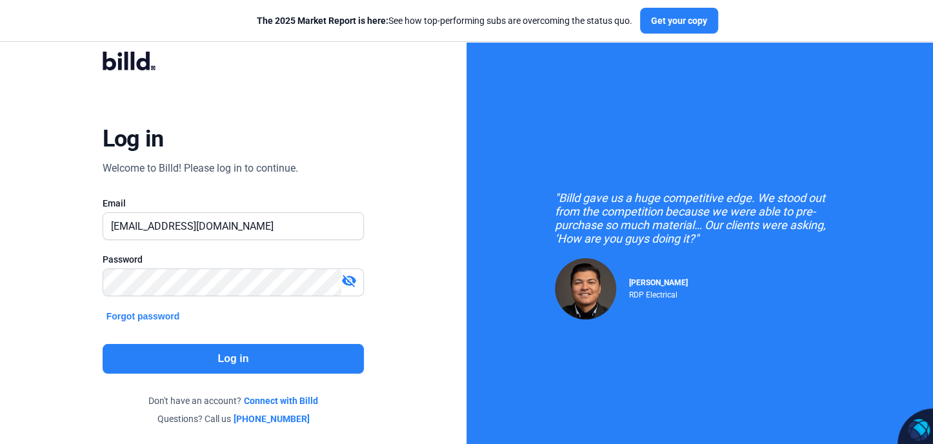
click at [239, 359] on button "Log in" at bounding box center [234, 359] width 262 height 30
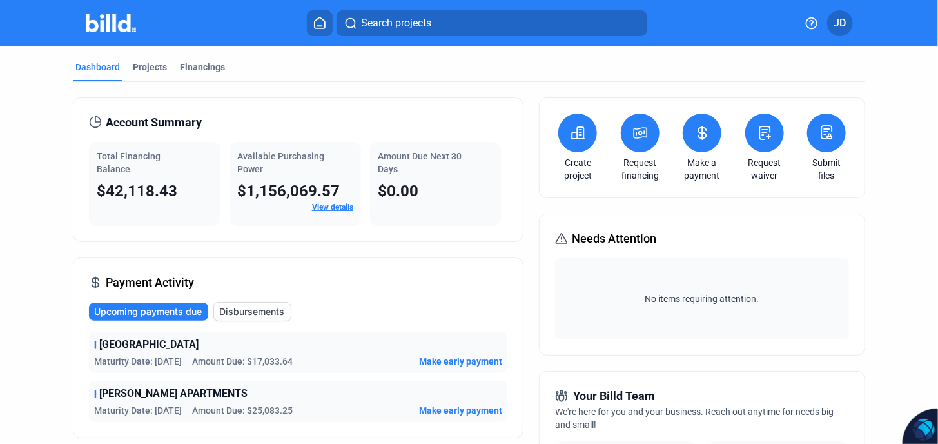
click at [621, 132] on button at bounding box center [640, 133] width 39 height 39
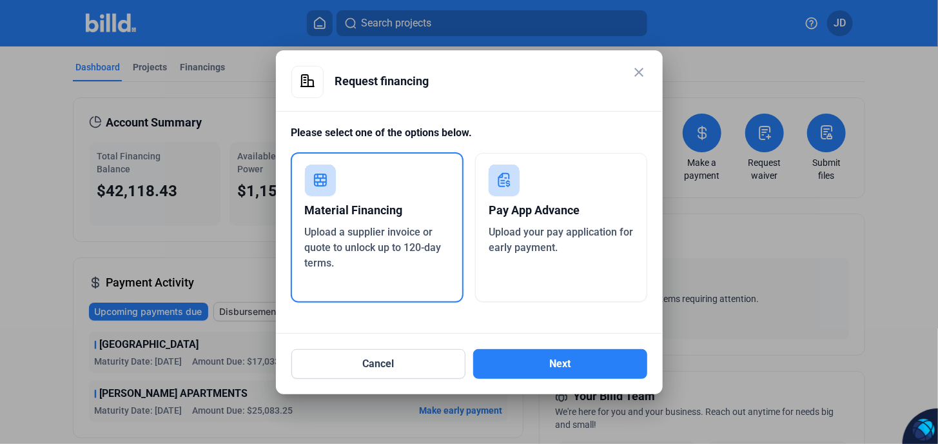
click at [362, 213] on div "Material Financing" at bounding box center [377, 210] width 145 height 28
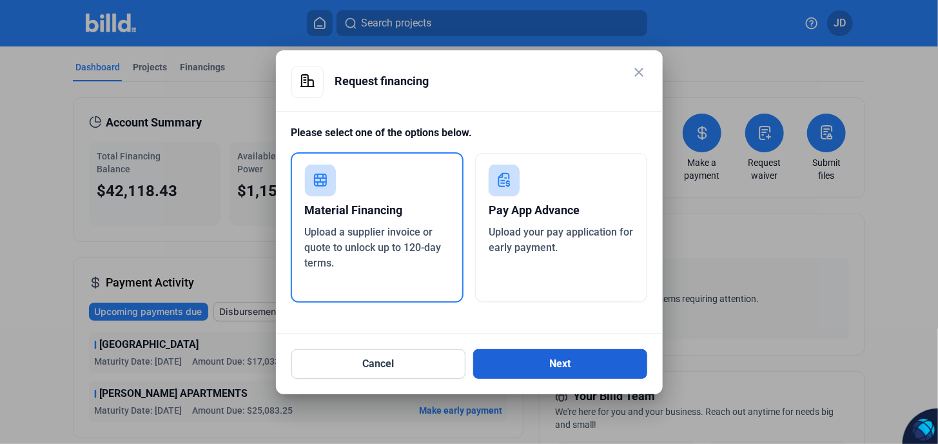
click at [569, 359] on button "Next" at bounding box center [560, 364] width 174 height 30
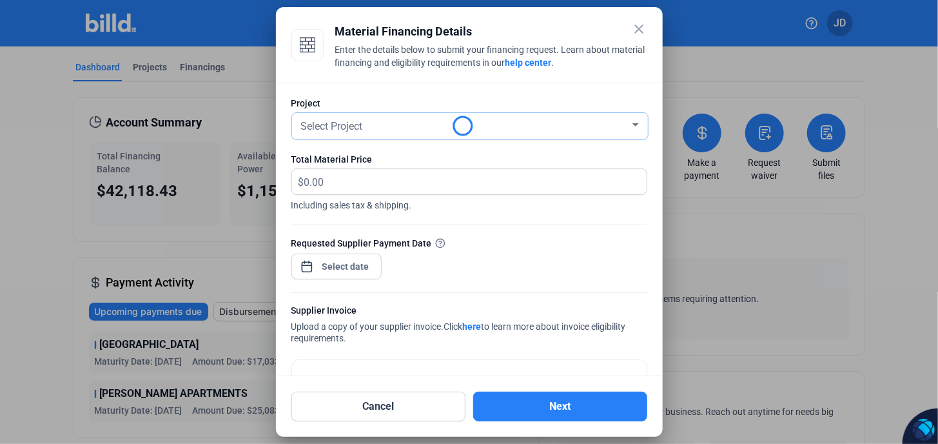
click at [359, 133] on div "Select Project" at bounding box center [464, 125] width 331 height 18
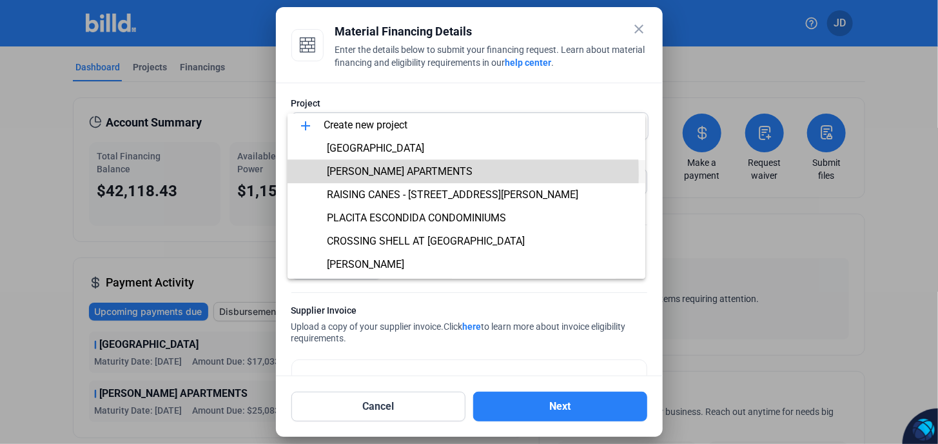
click at [373, 174] on span "[PERSON_NAME] APARTMENTS" at bounding box center [400, 171] width 146 height 12
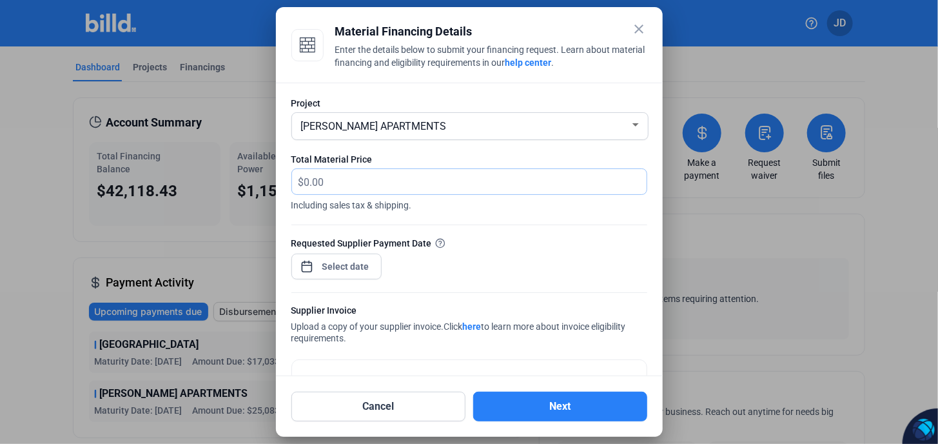
click at [334, 181] on input "text" at bounding box center [468, 181] width 328 height 25
type input "15,590.25"
click at [339, 271] on div "close Material Financing Details Enter the details below to submit your financi…" at bounding box center [469, 222] width 938 height 444
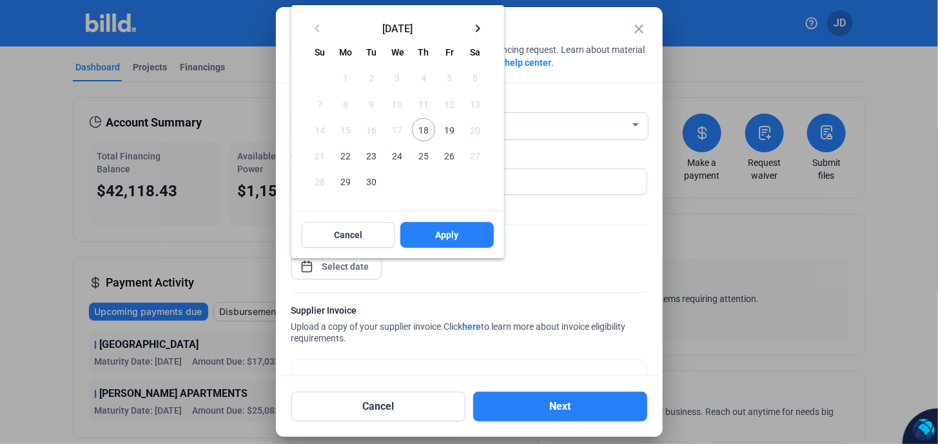
click at [424, 133] on span "18" at bounding box center [423, 129] width 23 height 23
drag, startPoint x: 450, startPoint y: 235, endPoint x: 506, endPoint y: 239, distance: 56.8
click at [450, 235] on span "Apply" at bounding box center [446, 234] width 23 height 13
type input "Sep 18, 2025"
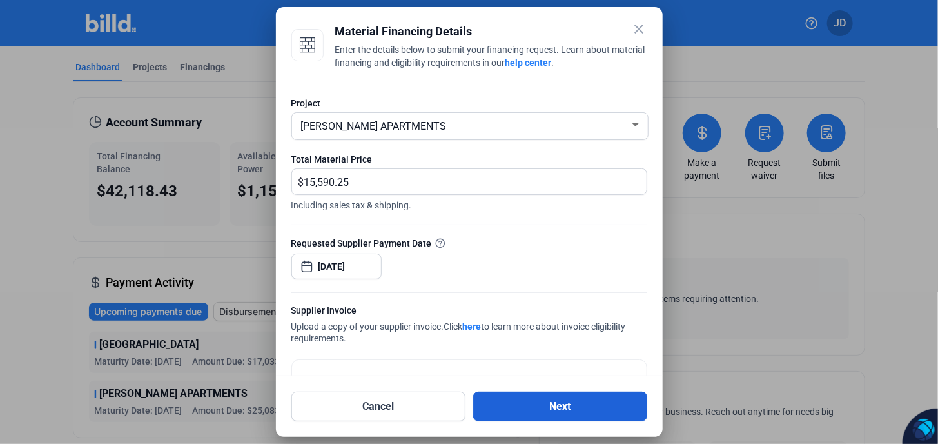
click at [562, 404] on button "Next" at bounding box center [560, 406] width 174 height 30
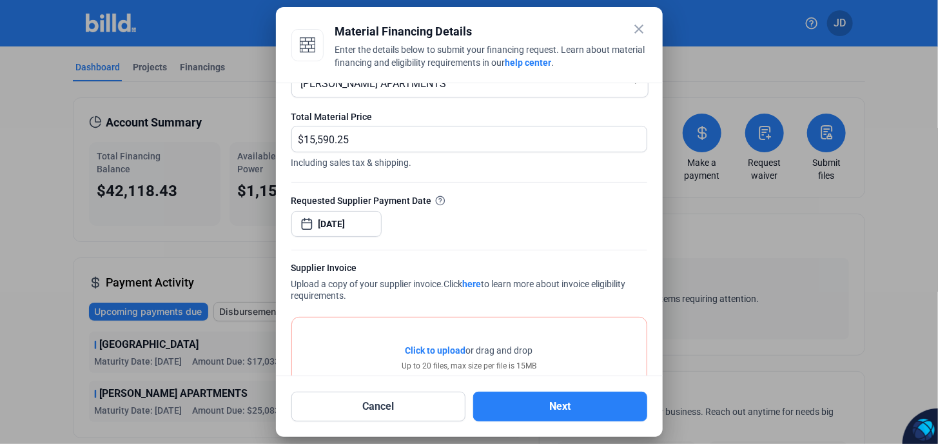
scroll to position [101, 0]
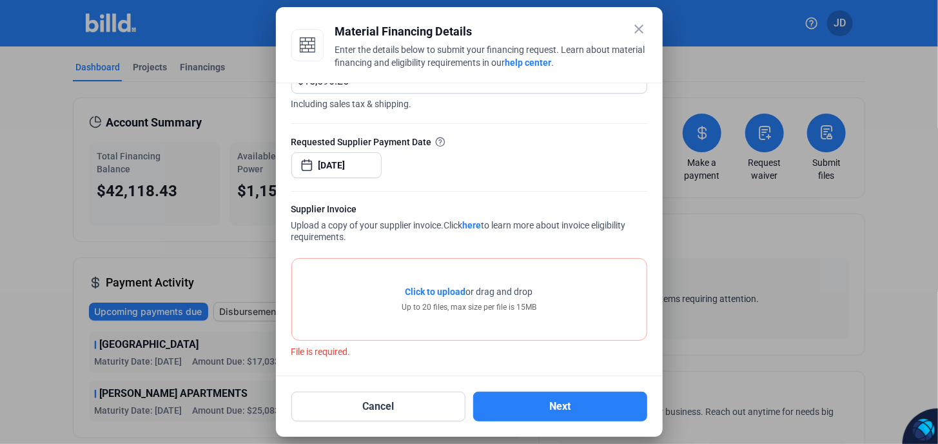
click at [435, 287] on span "Click to upload" at bounding box center [436, 291] width 61 height 10
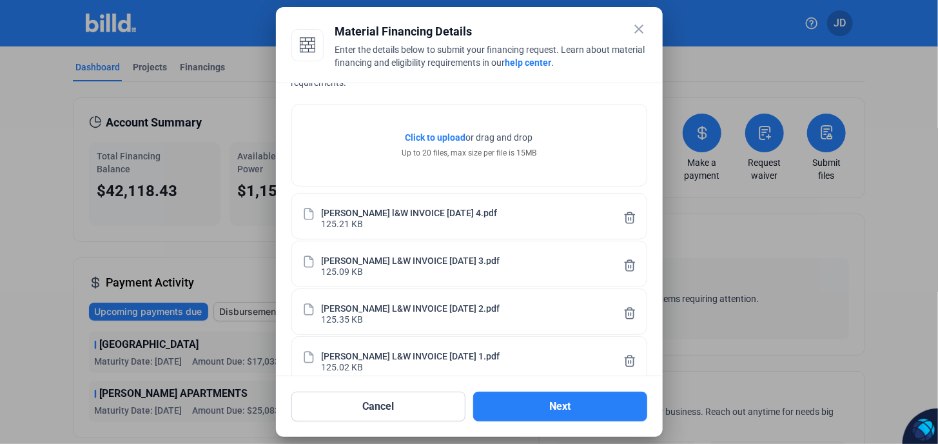
scroll to position [276, 0]
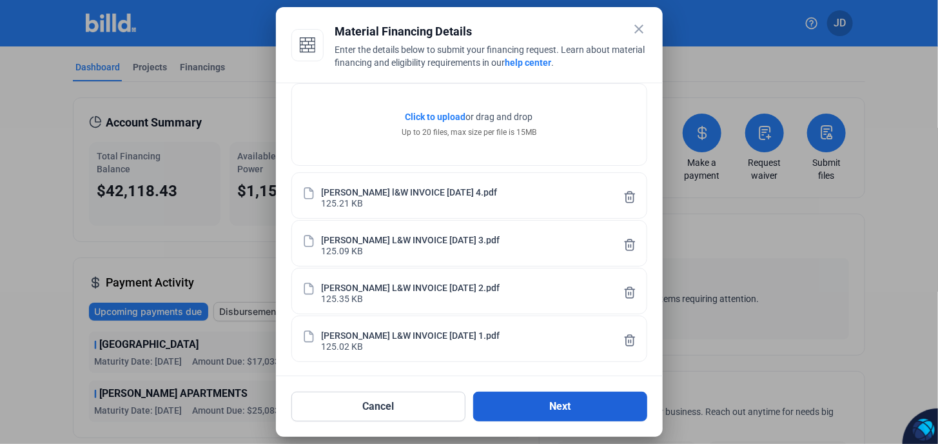
click at [560, 408] on button "Next" at bounding box center [560, 406] width 174 height 30
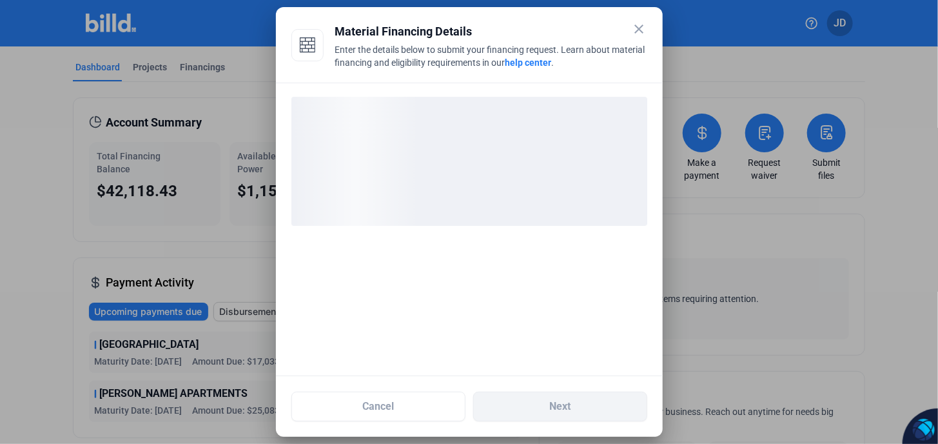
scroll to position [0, 0]
click at [413, 243] on div at bounding box center [469, 229] width 387 height 293
click at [413, 244] on div at bounding box center [469, 229] width 387 height 293
drag, startPoint x: 413, startPoint y: 244, endPoint x: 438, endPoint y: 223, distance: 32.0
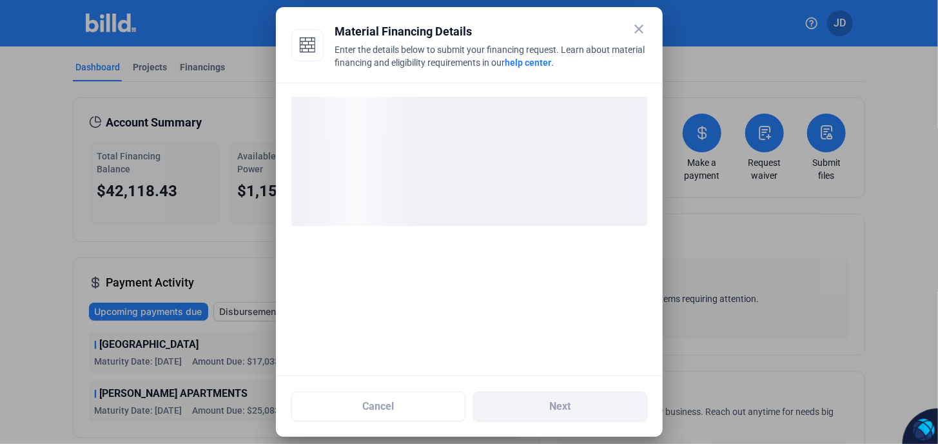
click at [414, 243] on div at bounding box center [469, 229] width 387 height 293
click at [472, 172] on div "loading" at bounding box center [470, 161] width 356 height 129
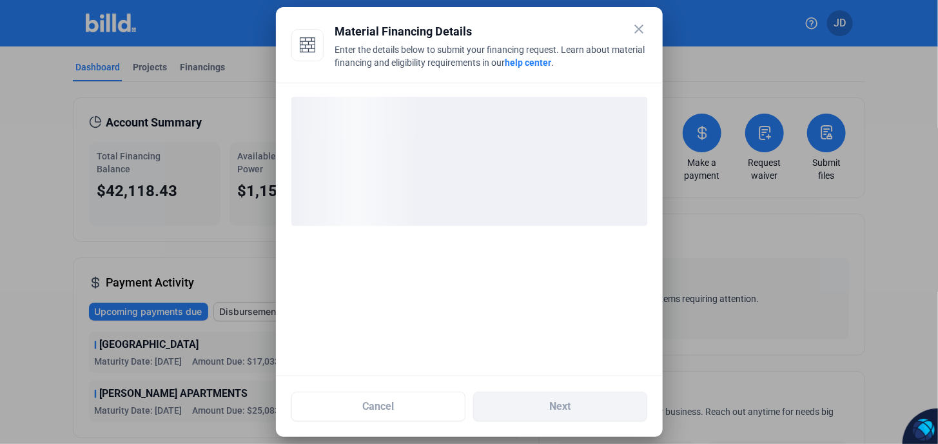
click at [494, 125] on div "loading" at bounding box center [470, 161] width 356 height 129
click at [495, 126] on div "loading" at bounding box center [470, 161] width 356 height 129
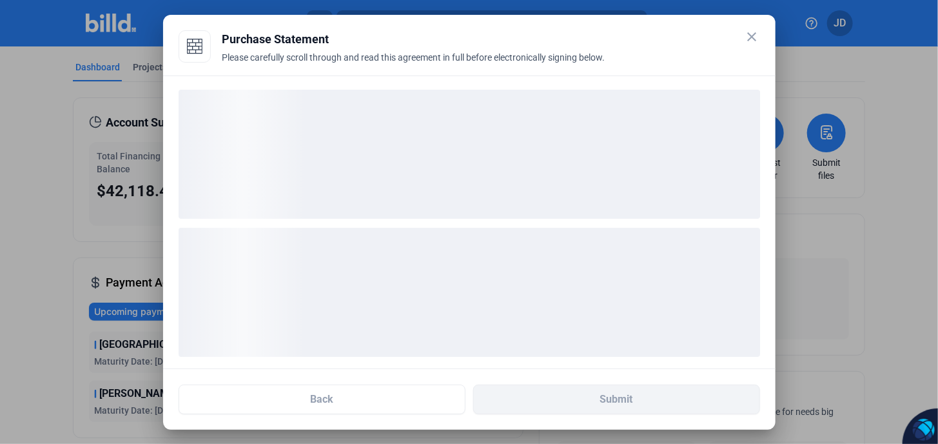
click at [465, 153] on div "loading" at bounding box center [470, 154] width 582 height 129
click at [464, 157] on div "loading" at bounding box center [470, 154] width 582 height 129
drag, startPoint x: 434, startPoint y: 264, endPoint x: 446, endPoint y: 131, distance: 134.1
click at [438, 215] on ngx-skeleton-loader at bounding box center [470, 290] width 582 height 150
click at [384, 245] on div "loading" at bounding box center [470, 292] width 582 height 129
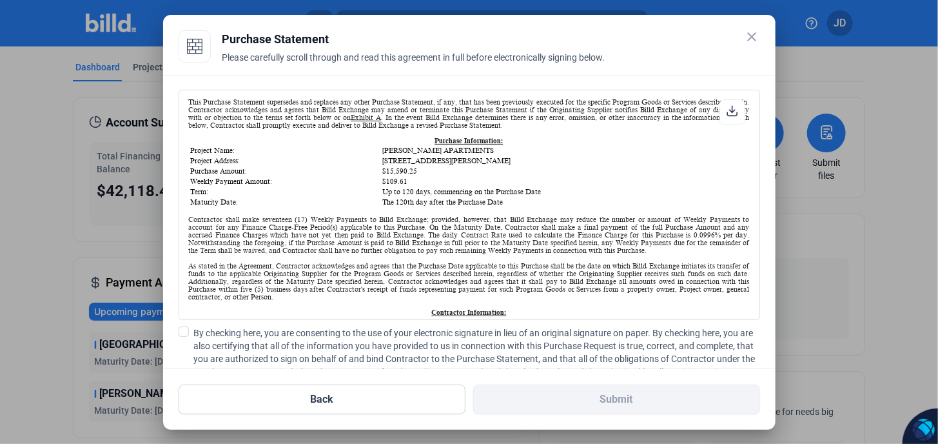
scroll to position [301, 0]
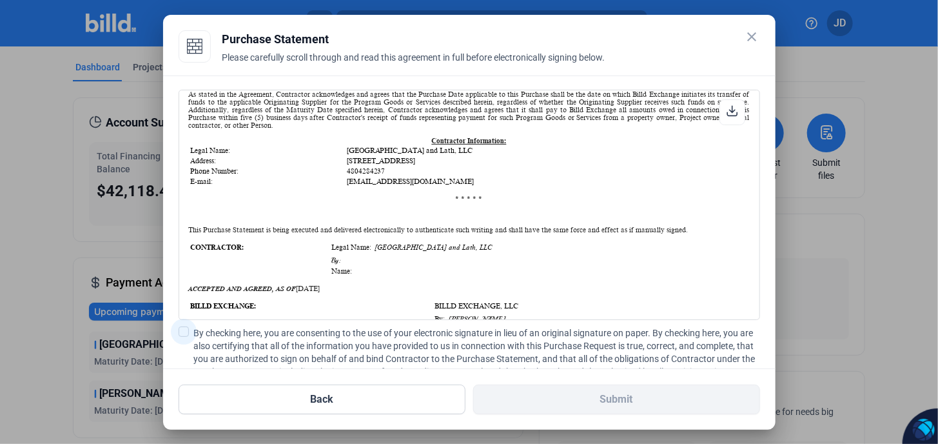
click at [183, 333] on span at bounding box center [184, 331] width 10 height 10
click at [0, 0] on input "By checking here, you are consenting to the use of your electronic signature in…" at bounding box center [0, 0] width 0 height 0
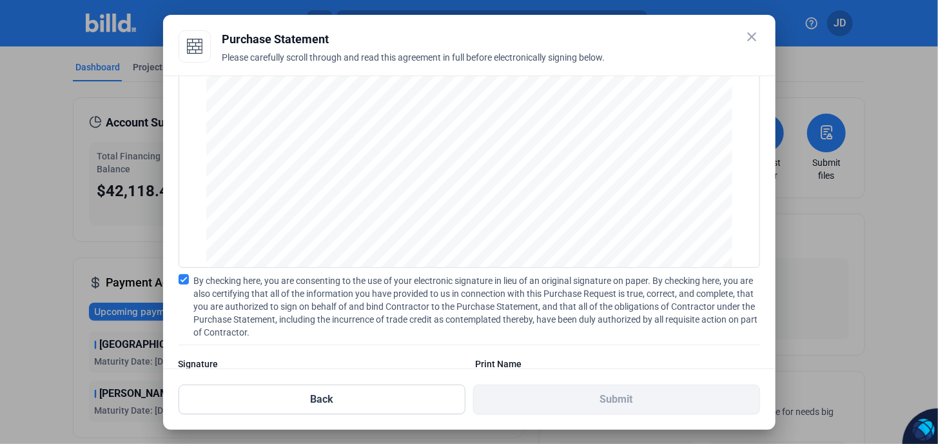
scroll to position [112, 0]
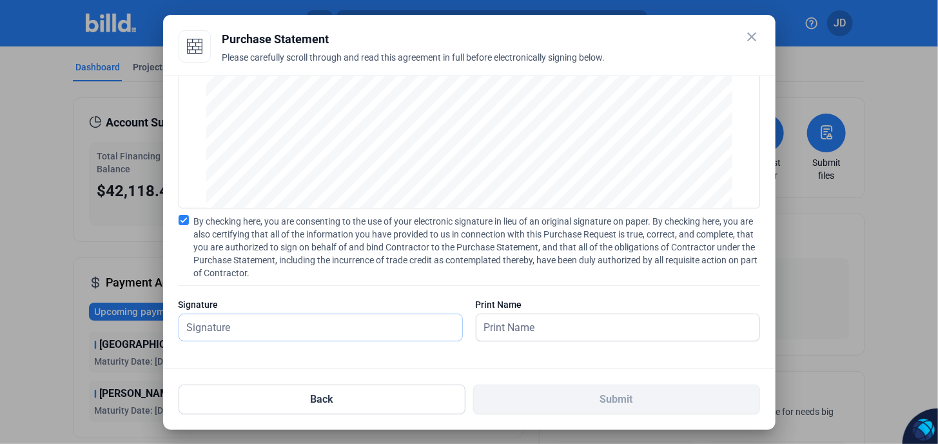
click at [272, 324] on input "text" at bounding box center [320, 327] width 283 height 26
type input "[PERSON_NAME]"
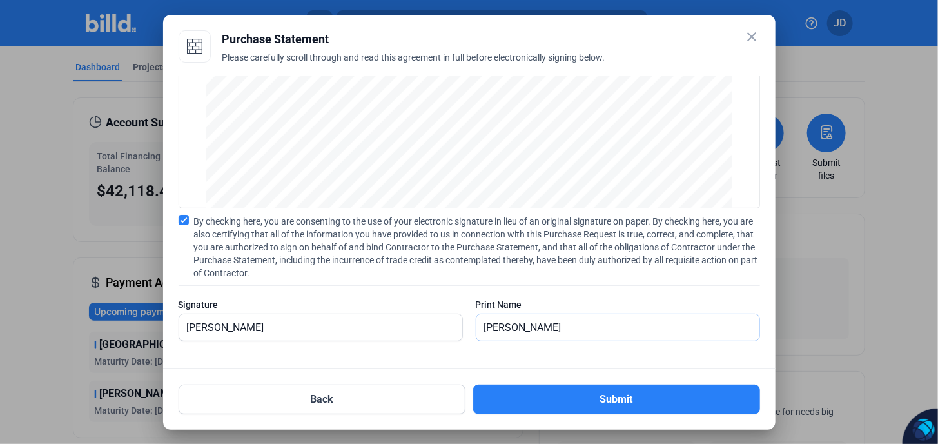
type input "[PERSON_NAME]"
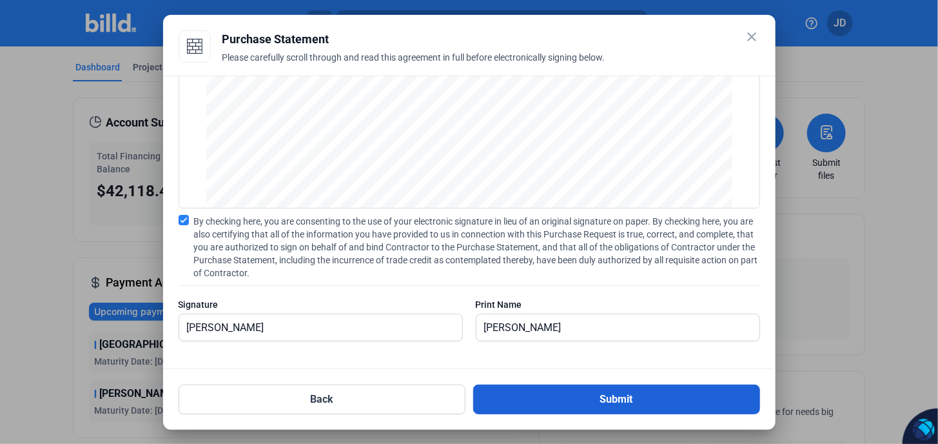
click at [597, 404] on button "Submit" at bounding box center [616, 399] width 287 height 30
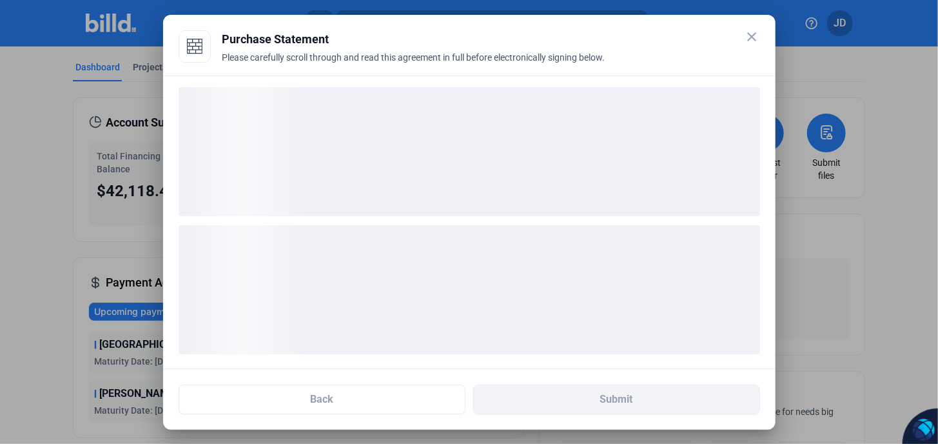
scroll to position [0, 0]
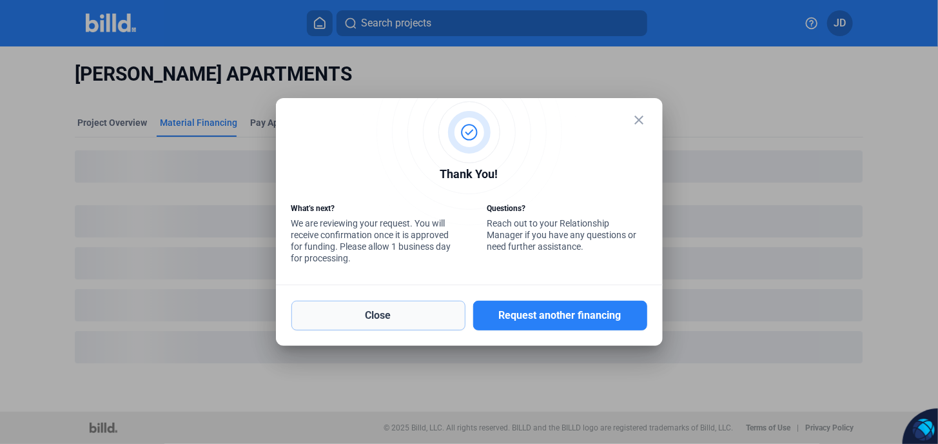
click at [397, 319] on button "Close" at bounding box center [379, 316] width 174 height 30
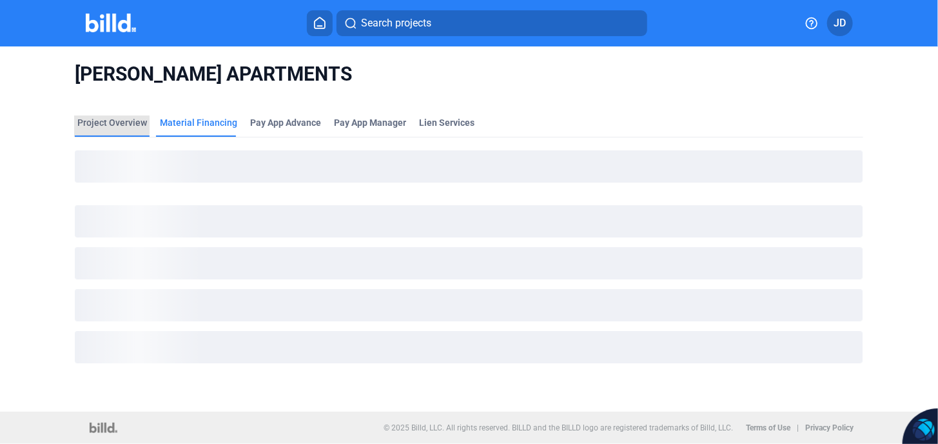
drag, startPoint x: 98, startPoint y: 123, endPoint x: 119, endPoint y: 132, distance: 22.8
click at [99, 123] on div "Project Overview" at bounding box center [112, 122] width 70 height 13
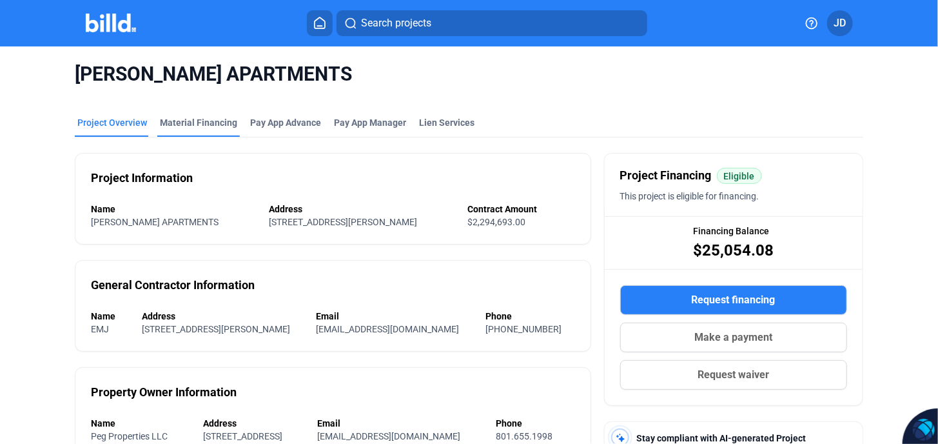
click at [174, 124] on div "Material Financing" at bounding box center [198, 122] width 77 height 13
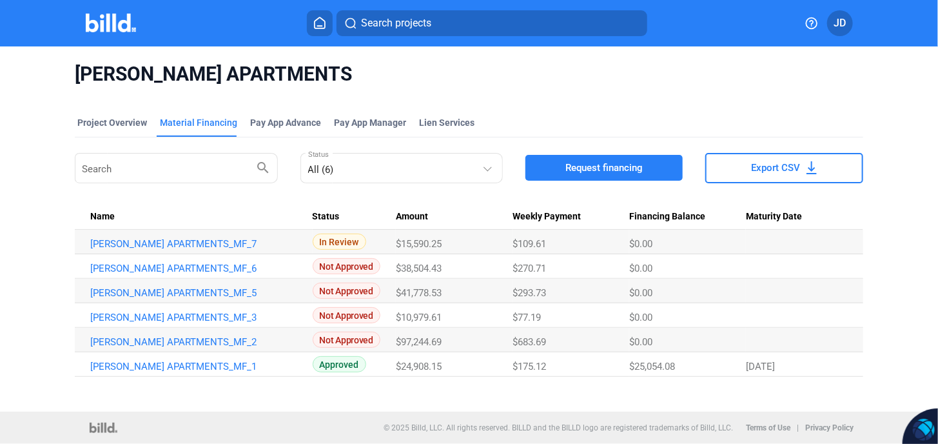
drag, startPoint x: 448, startPoint y: 247, endPoint x: 397, endPoint y: 246, distance: 51.0
click at [397, 246] on div "$15,590.25" at bounding box center [454, 244] width 117 height 12
click at [412, 377] on div "Project Overview Material Financing Pay App Advance Pay App Manager Lien Servic…" at bounding box center [469, 247] width 788 height 290
click at [190, 269] on link "BAUTISTA APARTMENTS_MF_6" at bounding box center [195, 268] width 210 height 12
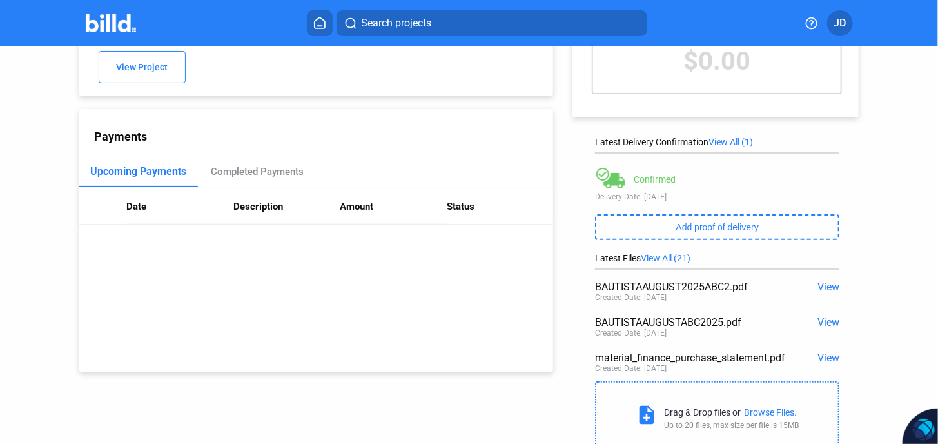
scroll to position [146, 0]
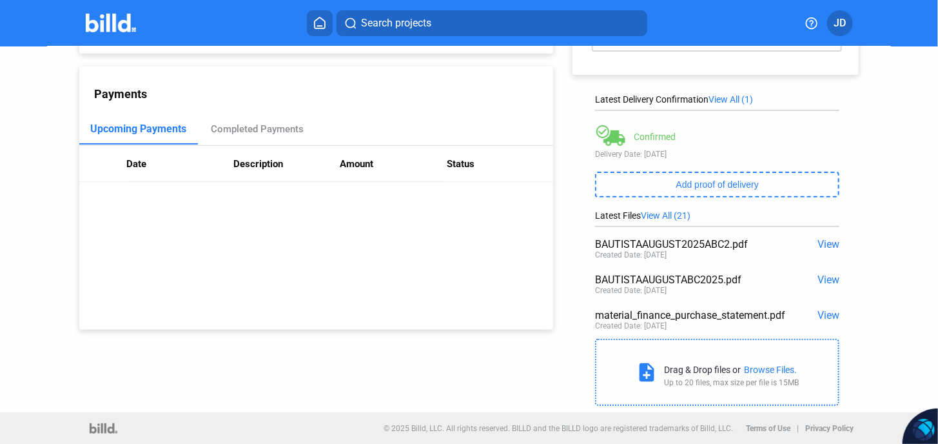
click at [824, 248] on span "View" at bounding box center [829, 244] width 22 height 12
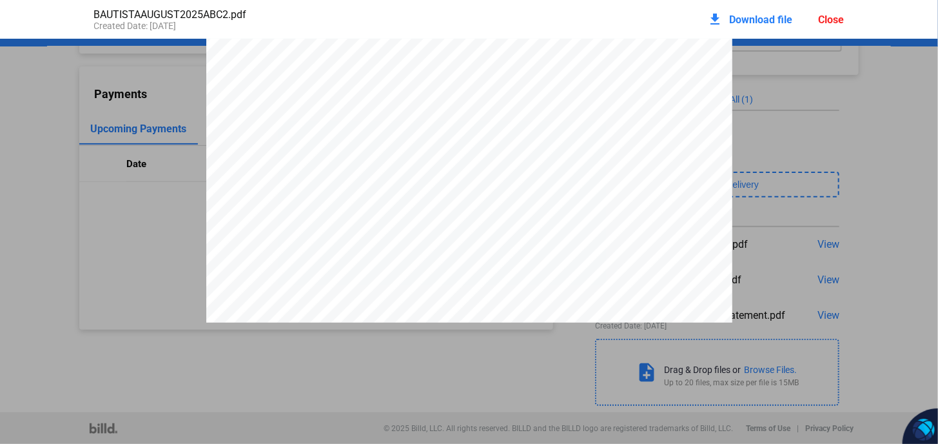
scroll to position [0, 0]
click at [831, 24] on div "Close" at bounding box center [832, 20] width 26 height 12
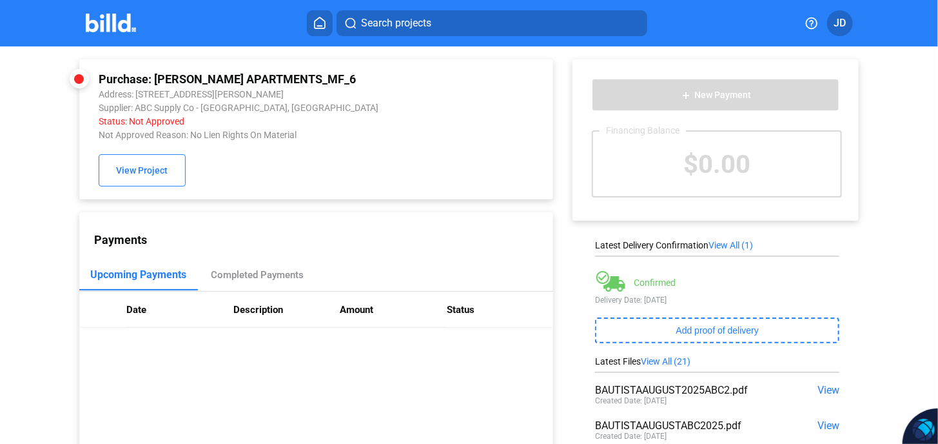
click at [150, 126] on div "Status: Not Approved" at bounding box center [273, 121] width 349 height 10
click at [251, 279] on div "Completed Payments" at bounding box center [257, 275] width 93 height 12
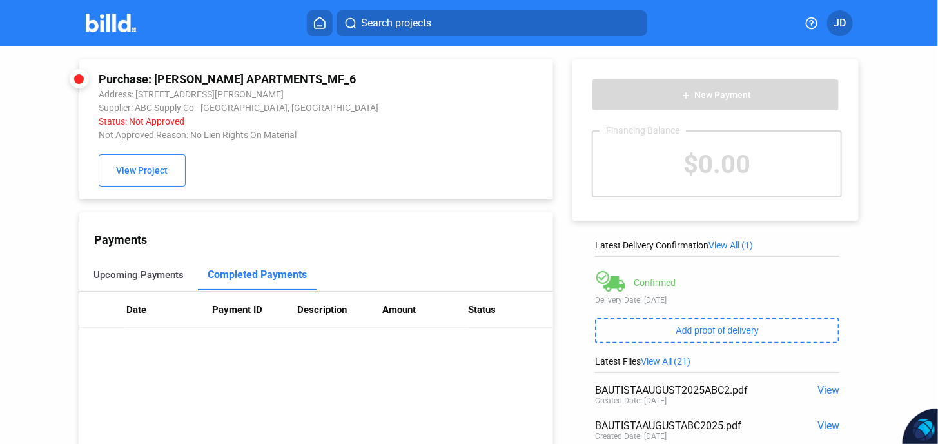
click at [130, 284] on div "Upcoming Payments" at bounding box center [138, 274] width 119 height 31
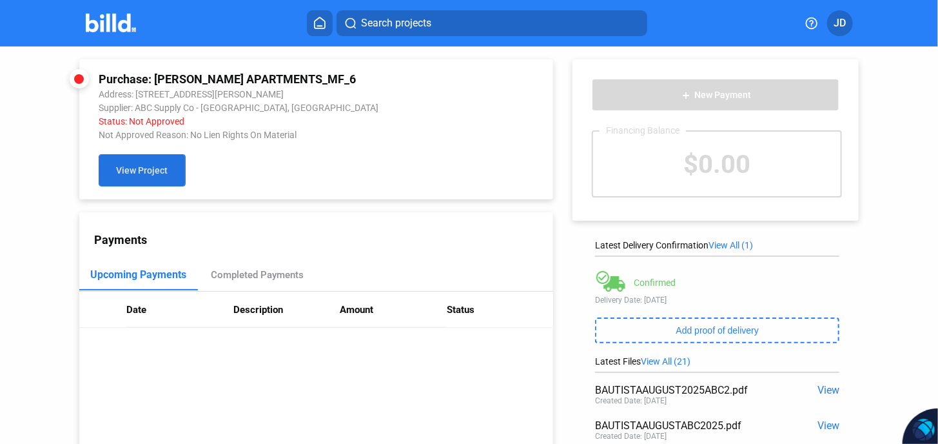
click at [143, 173] on span "View Project" at bounding box center [142, 171] width 52 height 10
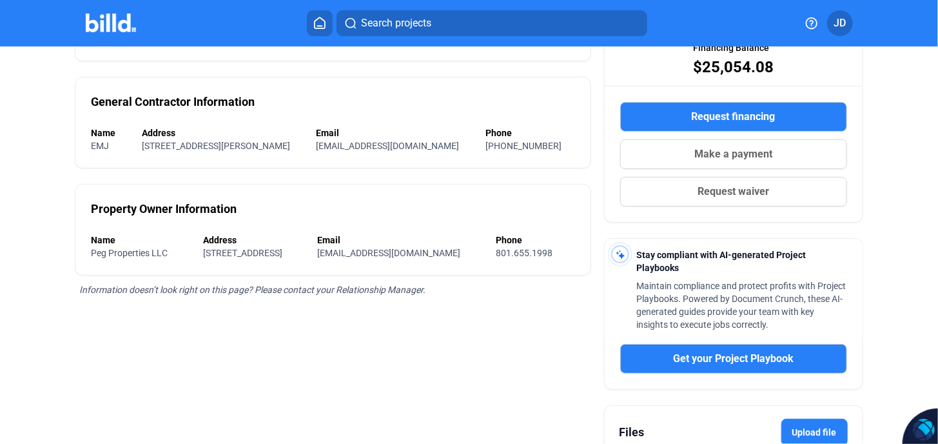
scroll to position [86, 0]
